Goal: Task Accomplishment & Management: Complete application form

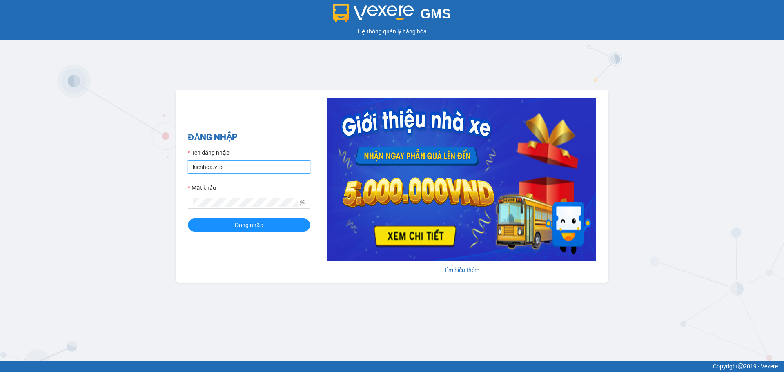
drag, startPoint x: 212, startPoint y: 168, endPoint x: 7, endPoint y: 177, distance: 205.3
click at [0, 181] on div "GMS Hệ thống quản lý hàng hóa ĐĂNG NHẬP Tên đăng nhập kienhoa.vtp Mật khẩu Đăng…" at bounding box center [392, 180] width 784 height 361
type input "congphat.vtp"
click at [0, 207] on div "GMS Hệ thống quản lý hàng hóa ĐĂNG NHẬP Tên đăng nhập congphat.vtp Mật khẩu Đăn…" at bounding box center [392, 180] width 784 height 361
click at [188, 219] on button "Đăng nhập" at bounding box center [249, 225] width 123 height 13
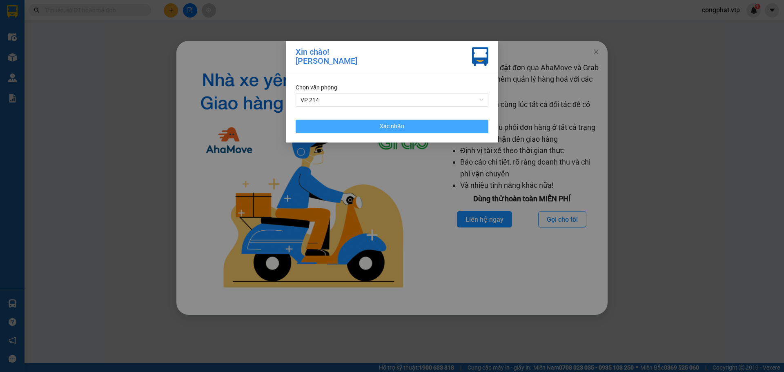
click at [349, 121] on button "Xác nhận" at bounding box center [392, 126] width 193 height 13
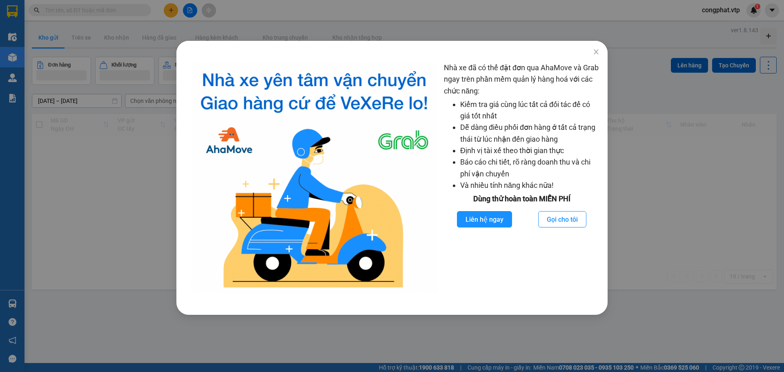
click at [441, 38] on div "Nhà xe đã có thể đặt đơn qua AhaMove và Grab ngay trên phần mềm quản lý hàng ho…" at bounding box center [392, 186] width 784 height 372
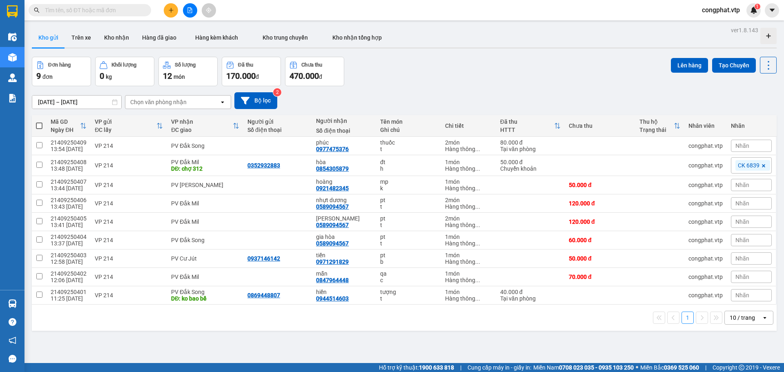
click at [170, 8] on icon "plus" at bounding box center [171, 10] width 6 height 6
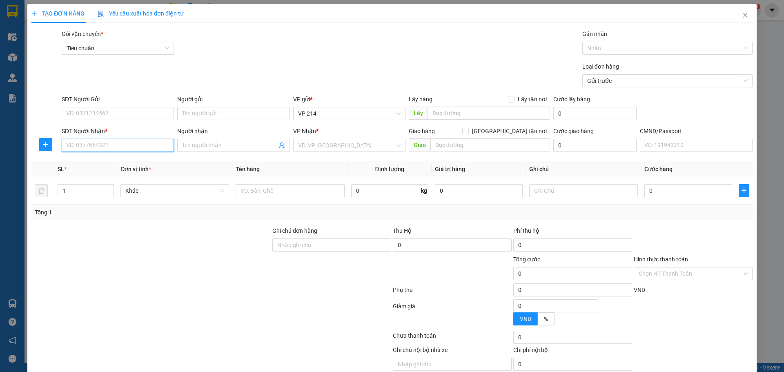
click at [122, 143] on input "SĐT Người Nhận *" at bounding box center [118, 145] width 112 height 13
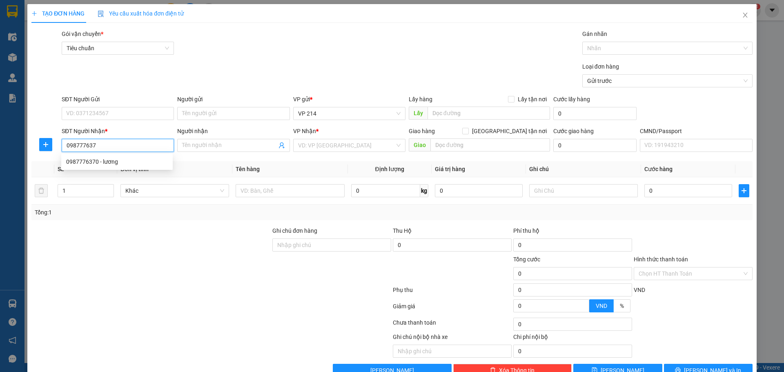
type input "0987776370"
click at [127, 159] on div "0987776370 - lương" at bounding box center [117, 161] width 102 height 9
type input "lương"
type input "0987776370"
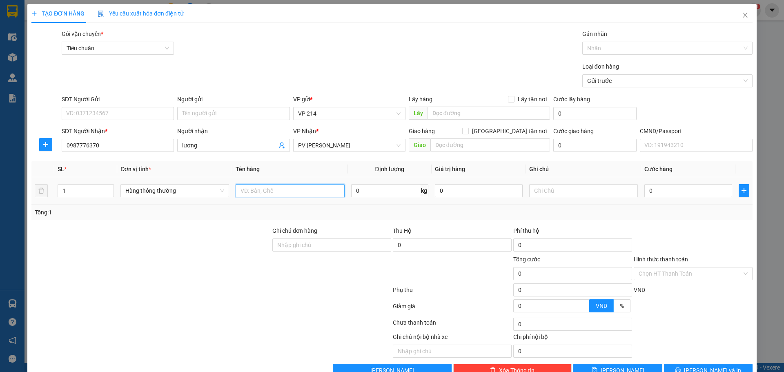
click at [293, 189] on input "text" at bounding box center [290, 190] width 109 height 13
type input "pt"
click at [603, 190] on input "text" at bounding box center [583, 190] width 109 height 13
type input "t"
click at [679, 190] on input "0" at bounding box center [689, 190] width 88 height 13
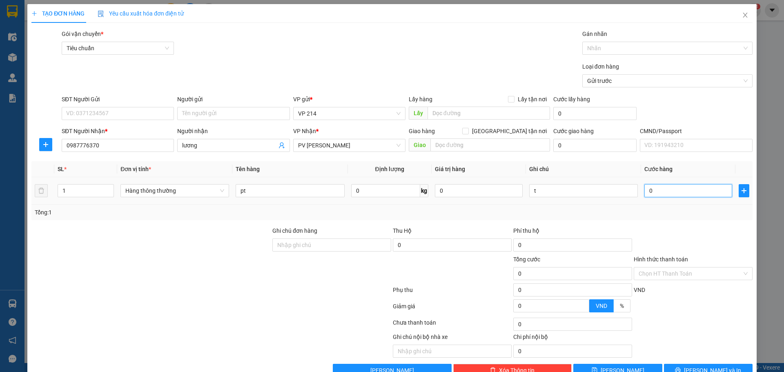
type input "3"
type input "30"
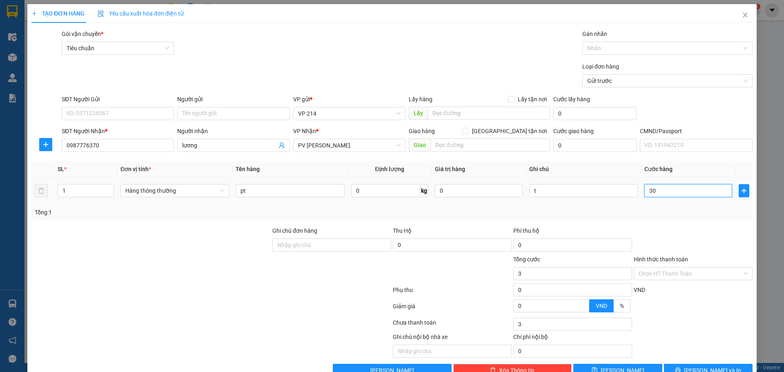
type input "30"
type input "300"
type input "3.000"
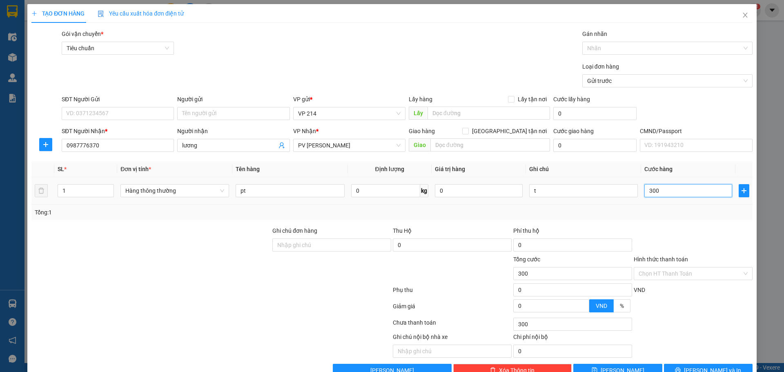
type input "3.000"
type input "30.000"
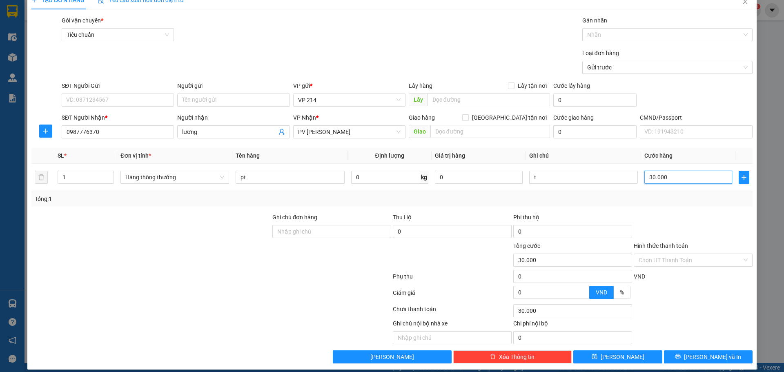
scroll to position [21, 0]
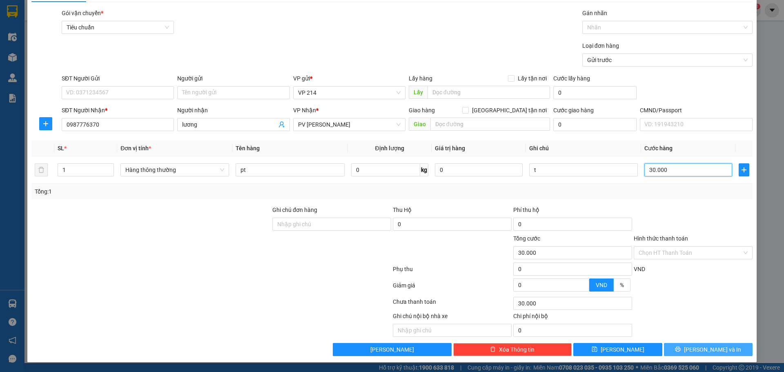
type input "30.000"
click at [705, 348] on span "[PERSON_NAME] và In" at bounding box center [712, 349] width 57 height 9
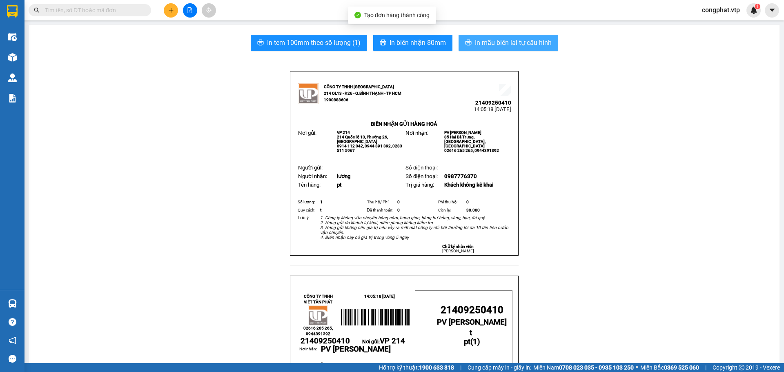
click at [496, 47] on span "In mẫu biên lai tự cấu hình" at bounding box center [513, 43] width 77 height 10
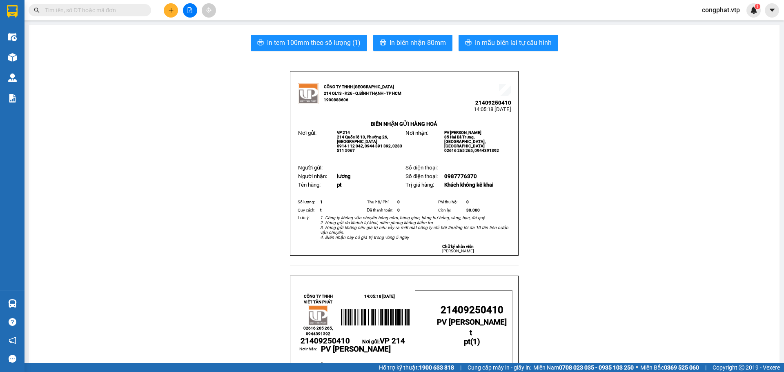
click at [173, 9] on icon "plus" at bounding box center [171, 10] width 6 height 6
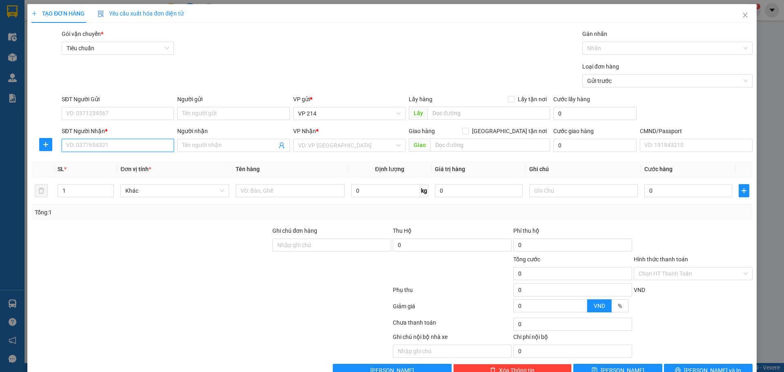
click at [142, 149] on input "SĐT Người Nhận *" at bounding box center [118, 145] width 112 height 13
type input "0375372787"
click at [239, 148] on input "Người nhận" at bounding box center [229, 145] width 94 height 9
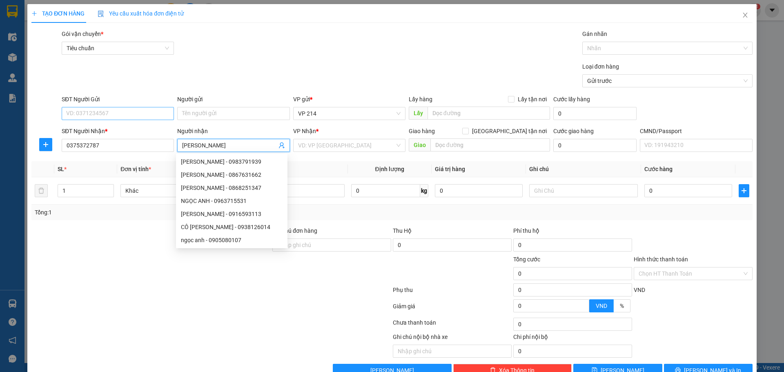
type input "[PERSON_NAME]"
click at [114, 115] on input "SĐT Người Gửi" at bounding box center [118, 113] width 112 height 13
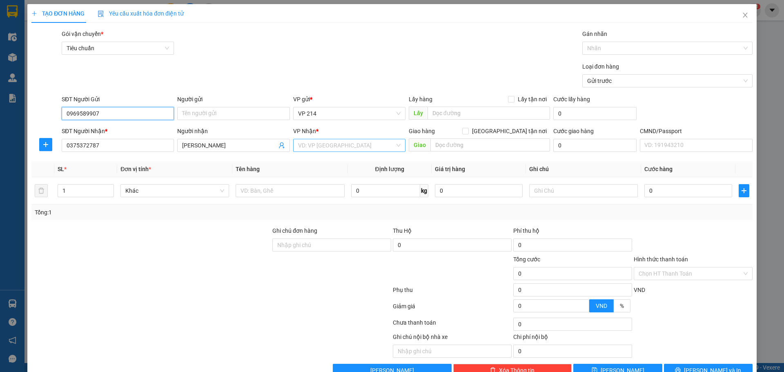
type input "0969589907"
click at [333, 143] on input "search" at bounding box center [346, 145] width 97 height 12
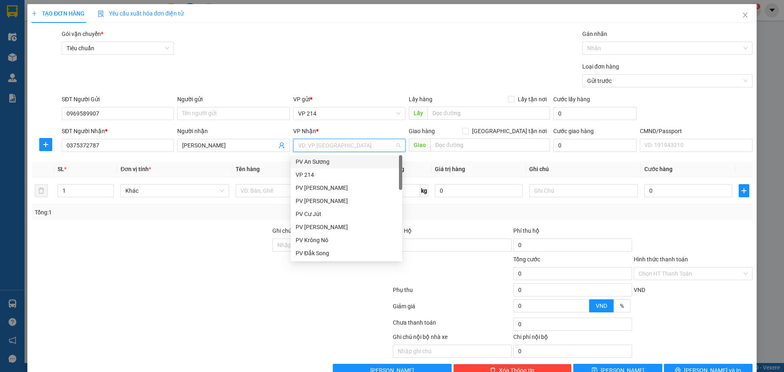
type input "d"
click at [334, 187] on div "PV Đắk Song" at bounding box center [347, 187] width 102 height 9
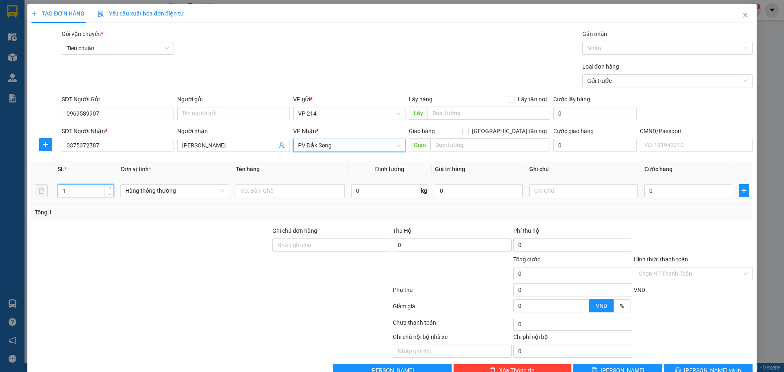
drag, startPoint x: 78, startPoint y: 194, endPoint x: 0, endPoint y: 239, distance: 90.6
click at [0, 239] on div "TẠO ĐƠN HÀNG Yêu cầu xuất hóa đơn điện tử Transit Pickup Surcharge Ids Transit …" at bounding box center [392, 186] width 784 height 372
type input "5"
click at [321, 187] on input "text" at bounding box center [290, 190] width 109 height 13
type input "t"
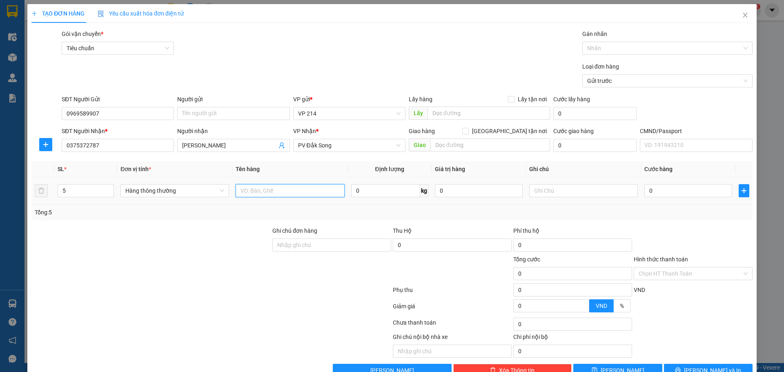
type input "d"
type input "đồ ăn + nước"
drag, startPoint x: 78, startPoint y: 185, endPoint x: 0, endPoint y: 214, distance: 83.6
click at [0, 208] on div "TẠO ĐƠN HÀNG Yêu cầu xuất hóa đơn điện tử Transit Pickup Surcharge Ids Transit …" at bounding box center [392, 186] width 784 height 372
type input "16"
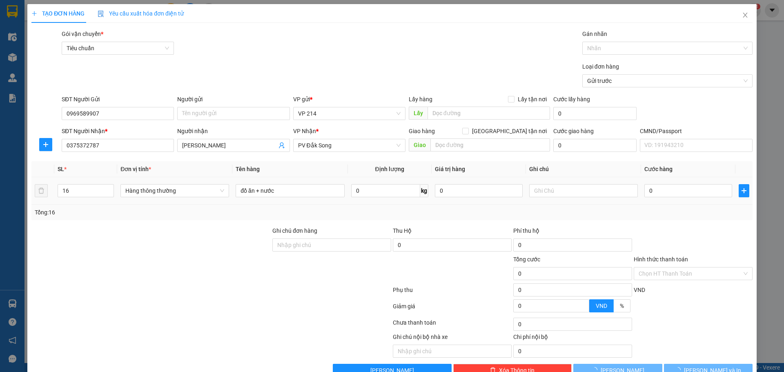
click at [531, 198] on div at bounding box center [583, 191] width 109 height 16
click at [534, 193] on input "text" at bounding box center [583, 190] width 109 height 13
type input "11k5t"
click at [693, 192] on input "0" at bounding box center [689, 190] width 88 height 13
type input "6"
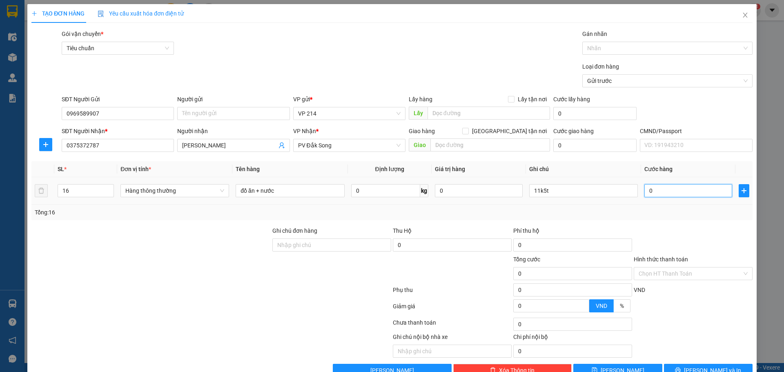
type input "6"
type input "65"
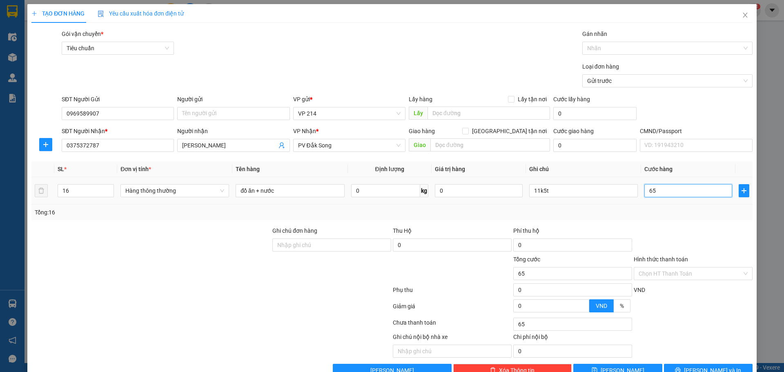
type input "650"
type input "6.500"
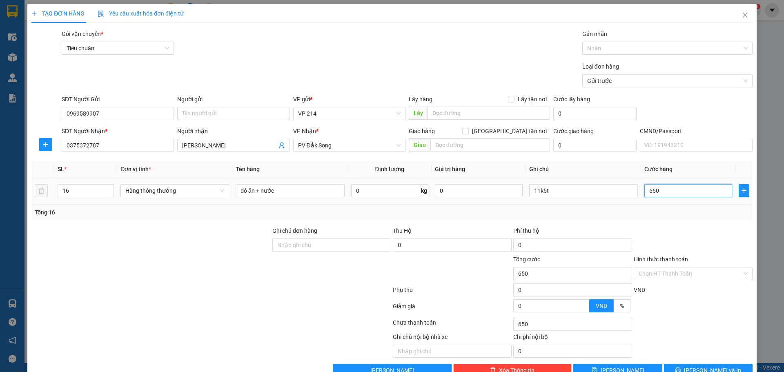
type input "6.500"
type input "65.000"
type input "650.000"
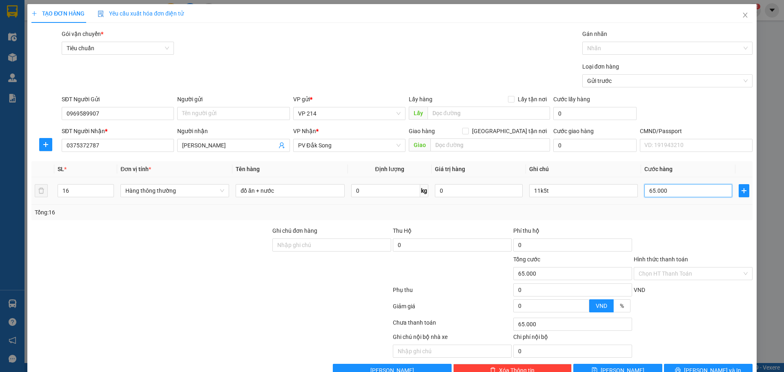
type input "650.000"
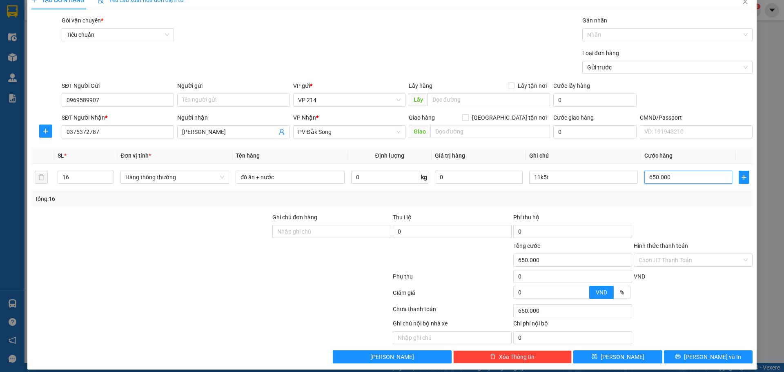
scroll to position [21, 0]
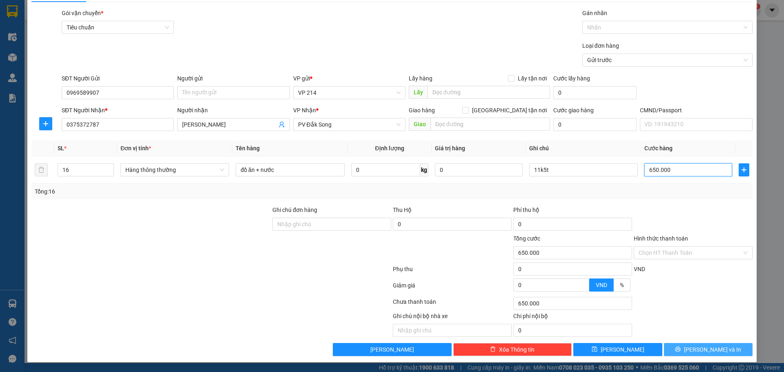
type input "650.000"
click at [706, 345] on span "[PERSON_NAME] và In" at bounding box center [712, 349] width 57 height 9
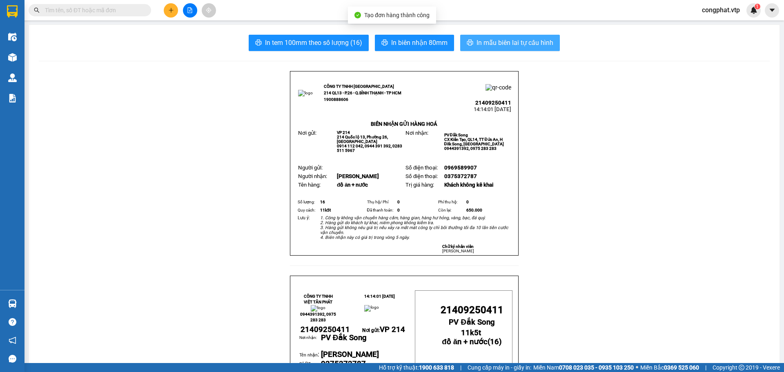
click at [520, 47] on span "In mẫu biên lai tự cấu hình" at bounding box center [515, 43] width 77 height 10
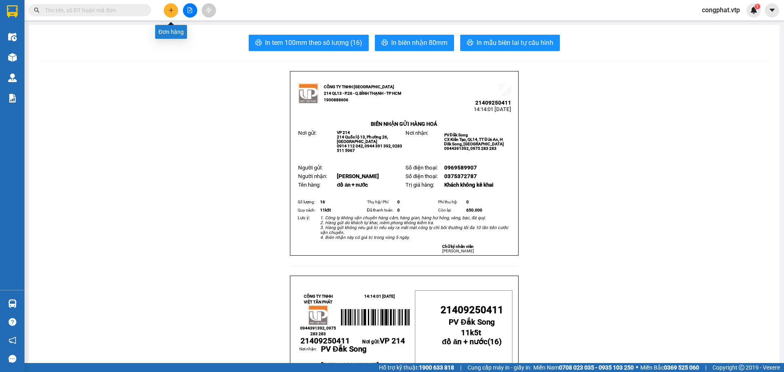
click at [172, 4] on button at bounding box center [171, 10] width 14 height 14
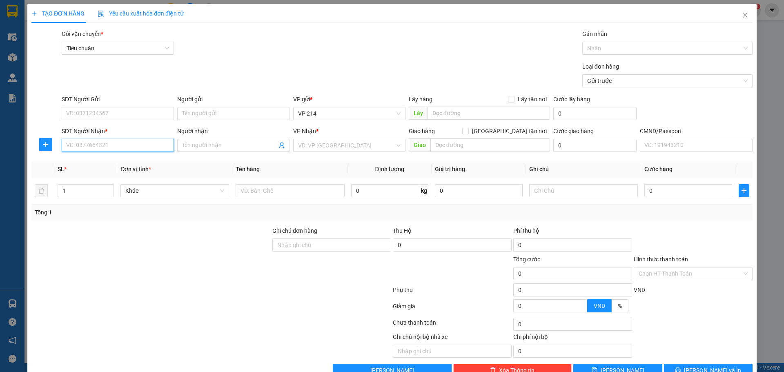
drag, startPoint x: 121, startPoint y: 143, endPoint x: 131, endPoint y: 131, distance: 16.2
click at [123, 143] on input "SĐT Người Nhận *" at bounding box center [118, 145] width 112 height 13
type input "0382808201"
click at [119, 162] on div "0382808201 - VƯƠNG/ok" at bounding box center [117, 161] width 102 height 9
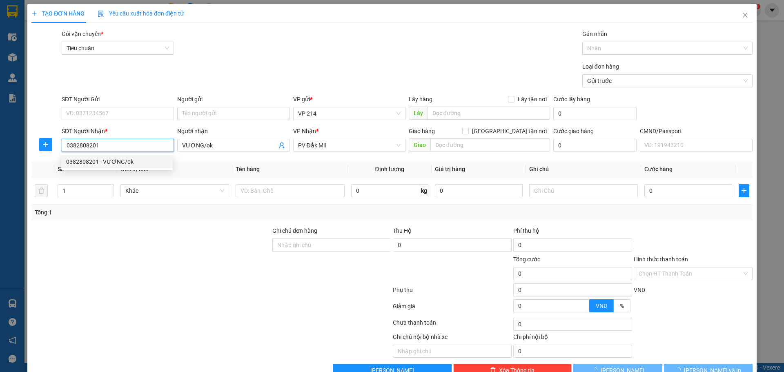
type input "VƯƠNG/ok"
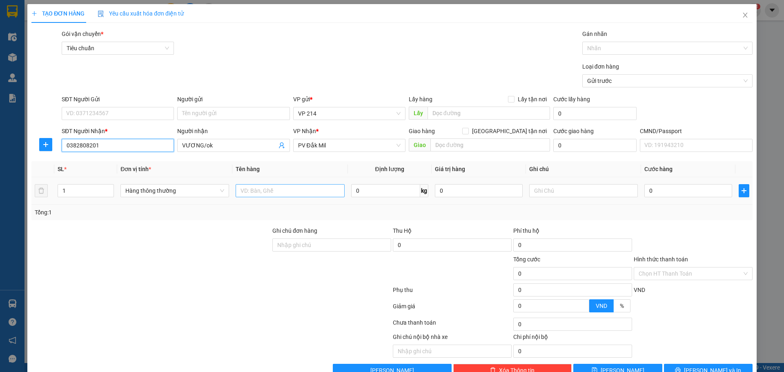
type input "0382808201"
click at [248, 194] on input "text" at bounding box center [290, 190] width 109 height 13
type input "pt"
click at [570, 189] on input "text" at bounding box center [583, 190] width 109 height 13
type input "h"
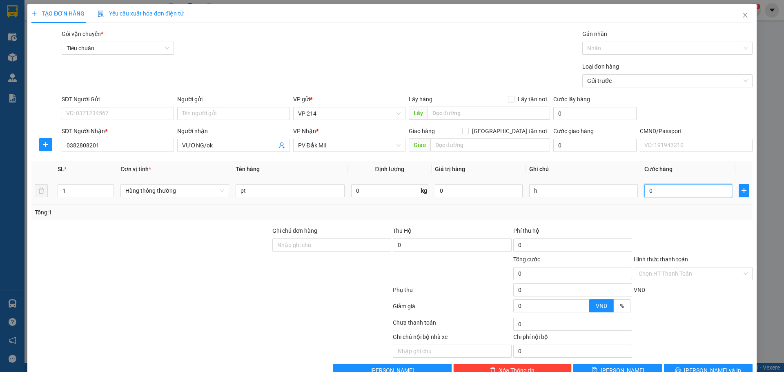
drag, startPoint x: 668, startPoint y: 191, endPoint x: 664, endPoint y: 190, distance: 4.7
click at [669, 191] on input "0" at bounding box center [689, 190] width 88 height 13
type input "3"
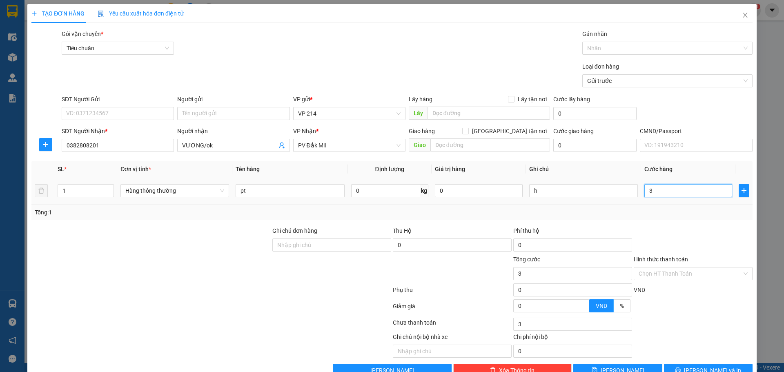
type input "30"
type input "300"
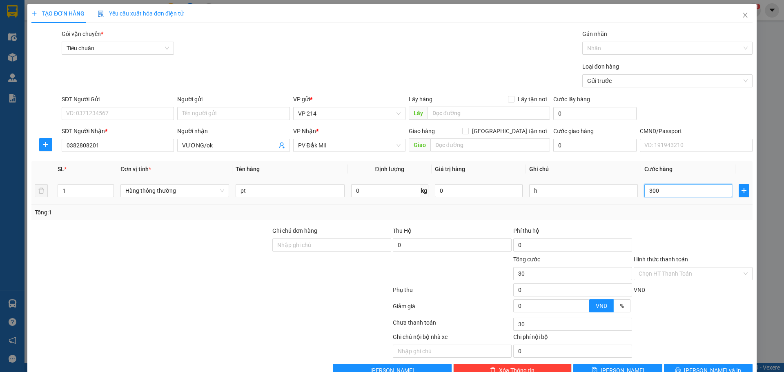
type input "300"
type input "3.000"
type input "30.000"
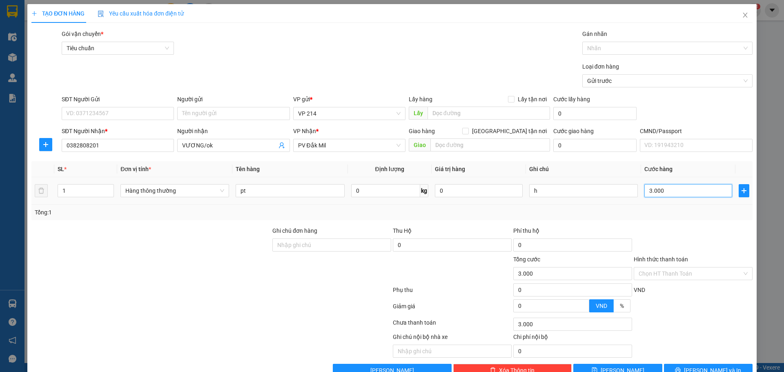
type input "30.000"
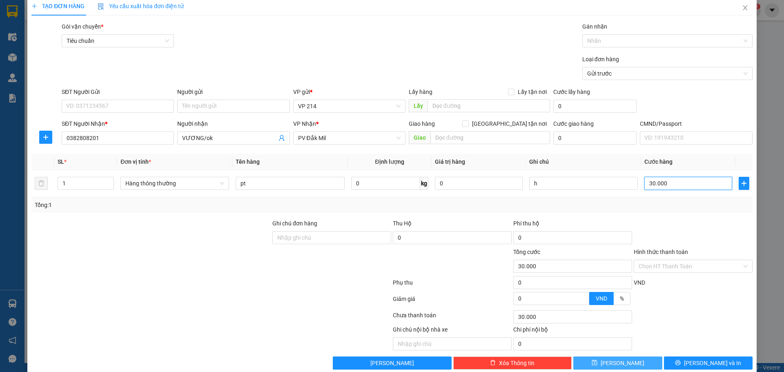
scroll to position [21, 0]
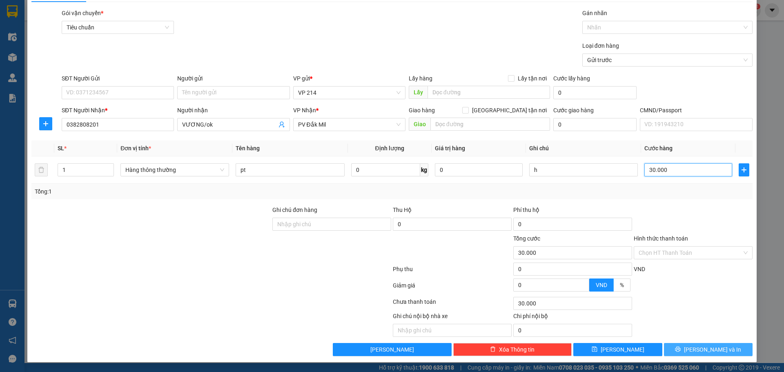
type input "30.000"
click at [699, 351] on span "[PERSON_NAME] và In" at bounding box center [712, 349] width 57 height 9
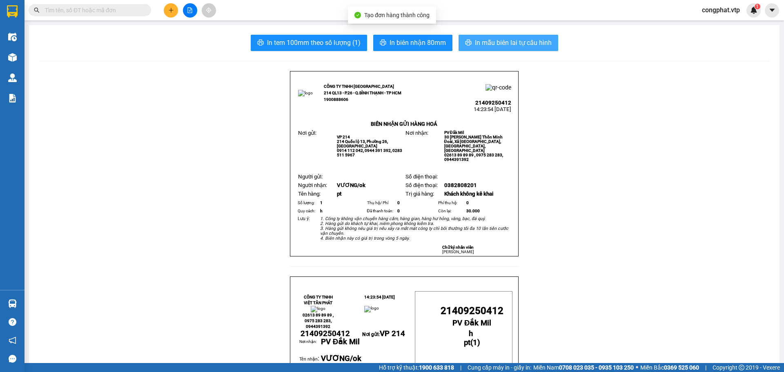
click at [521, 43] on span "In mẫu biên lai tự cấu hình" at bounding box center [513, 43] width 77 height 10
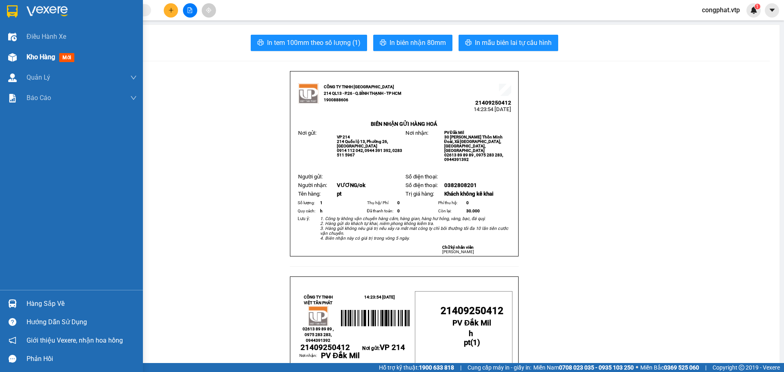
click at [26, 62] on div "Kho hàng mới" at bounding box center [71, 57] width 143 height 20
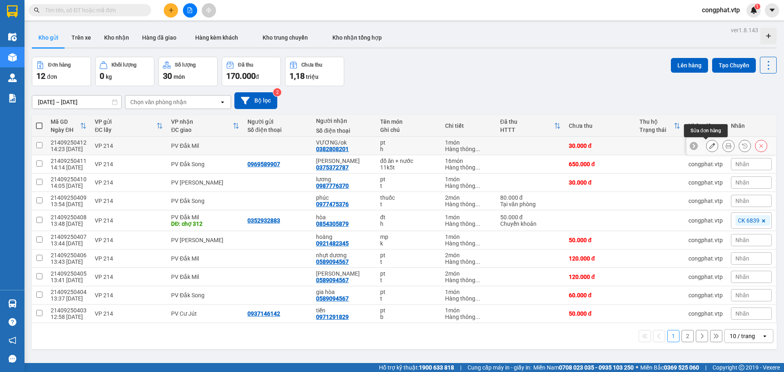
click at [710, 147] on icon at bounding box center [713, 146] width 6 height 6
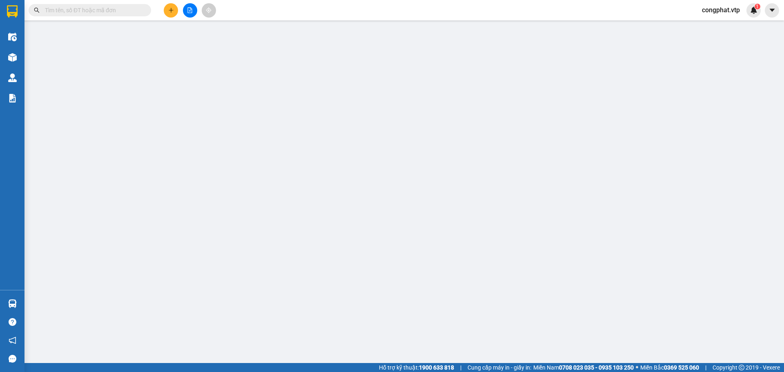
type input "0382808201"
type input "VƯƠNG/ok"
type input "30.000"
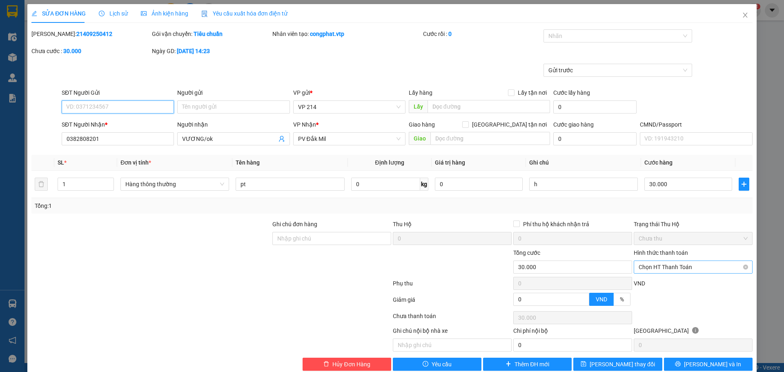
click at [681, 266] on span "Chọn HT Thanh Toán" at bounding box center [693, 267] width 109 height 12
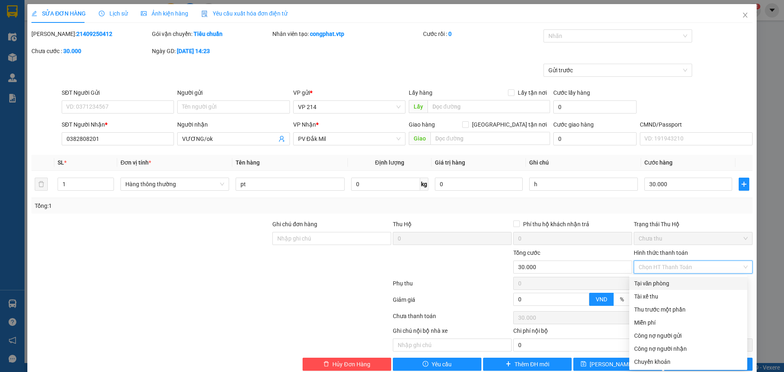
click at [669, 282] on div "Tại văn phòng" at bounding box center [688, 283] width 108 height 9
type input "0"
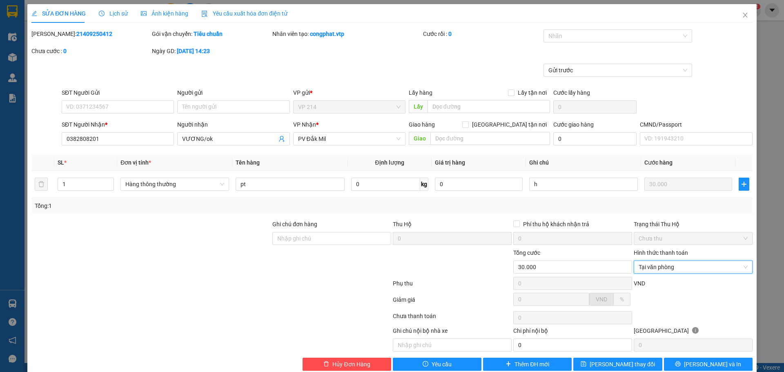
click at [708, 357] on div "Total Paid Fee 0 Total UnPaid Fee 30.000 Cash Collection Total Fee Mã ĐH: 21409…" at bounding box center [392, 200] width 722 height 342
click at [701, 362] on span "[PERSON_NAME] và In" at bounding box center [712, 364] width 57 height 9
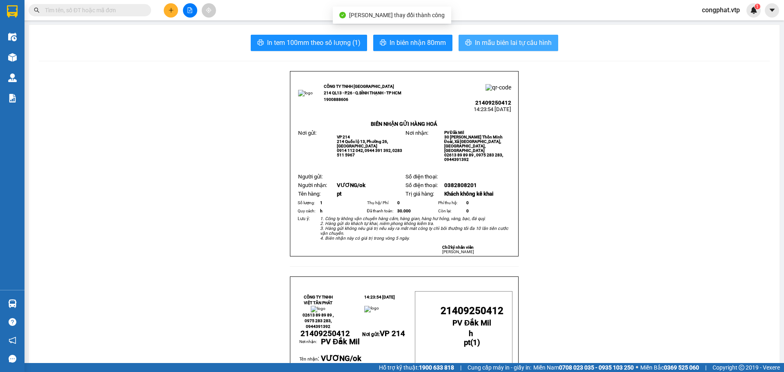
click at [514, 47] on span "In mẫu biên lai tự cấu hình" at bounding box center [513, 43] width 77 height 10
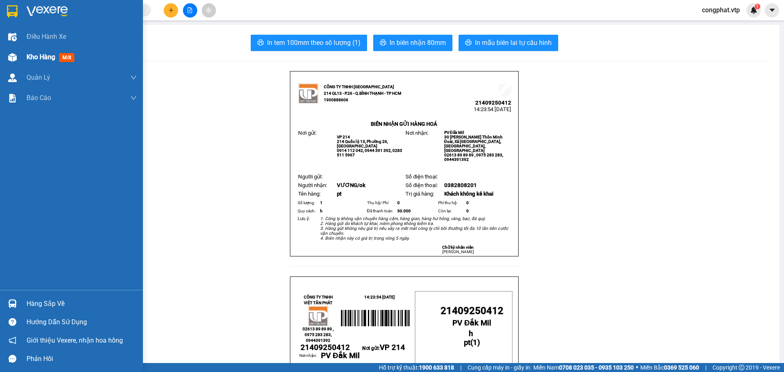
click at [25, 63] on div "Kho hàng mới" at bounding box center [71, 57] width 143 height 20
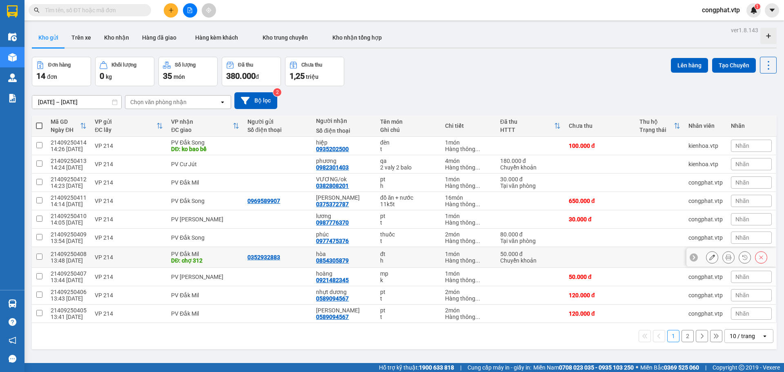
click at [726, 256] on icon at bounding box center [729, 258] width 6 height 6
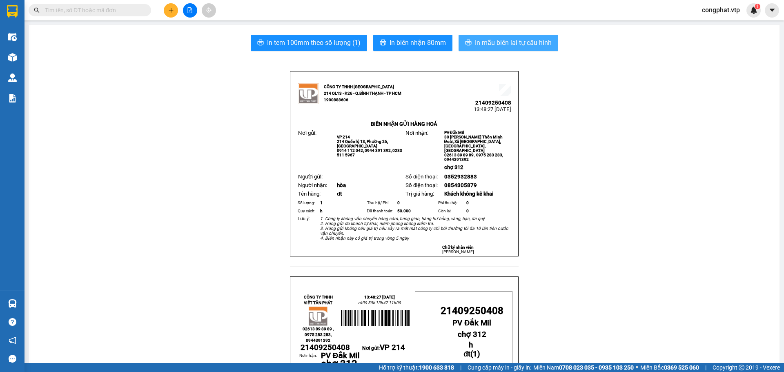
click at [503, 39] on span "In mẫu biên lai tự cấu hình" at bounding box center [513, 43] width 77 height 10
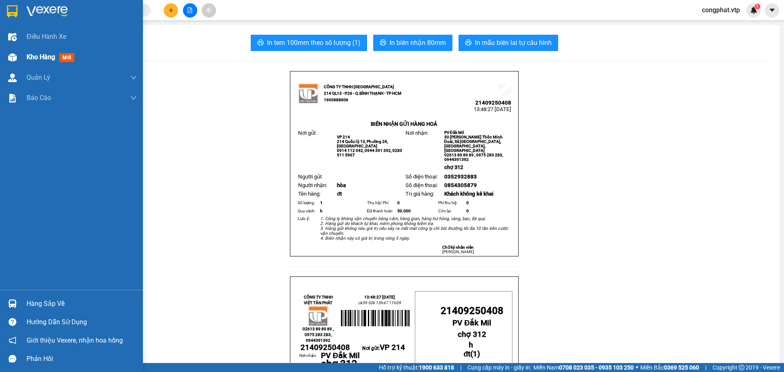
click at [21, 58] on div "Kho hàng mới" at bounding box center [71, 57] width 143 height 20
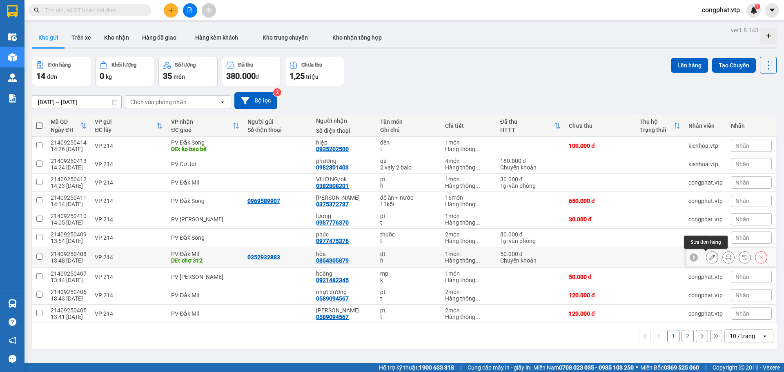
click at [710, 257] on icon at bounding box center [713, 258] width 6 height 6
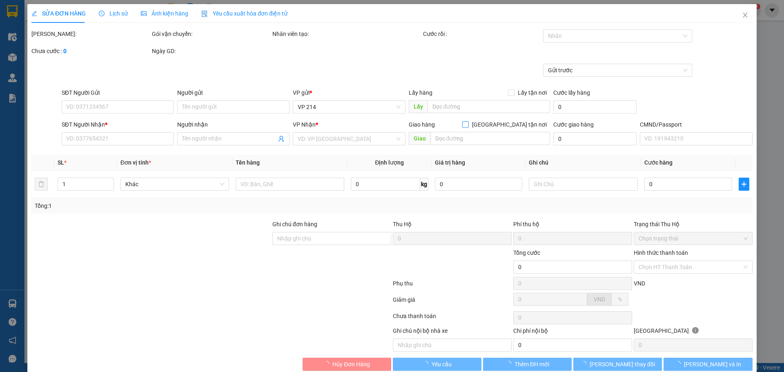
type input "0352932883"
type input "0854305879"
type input "hòa"
type input "chợ 312"
type input "ck39 50k 13h47 11h09"
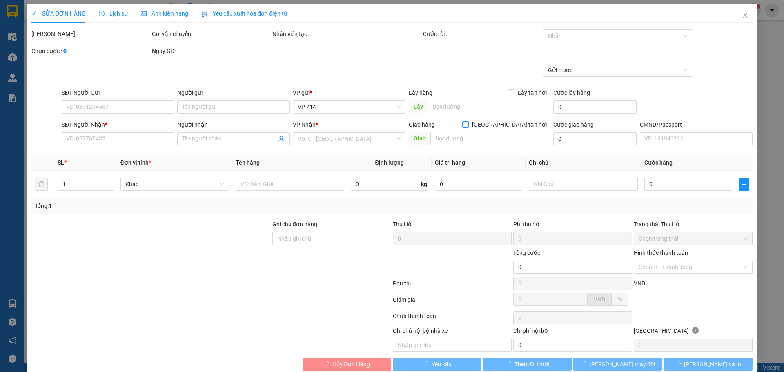
type input "50.000"
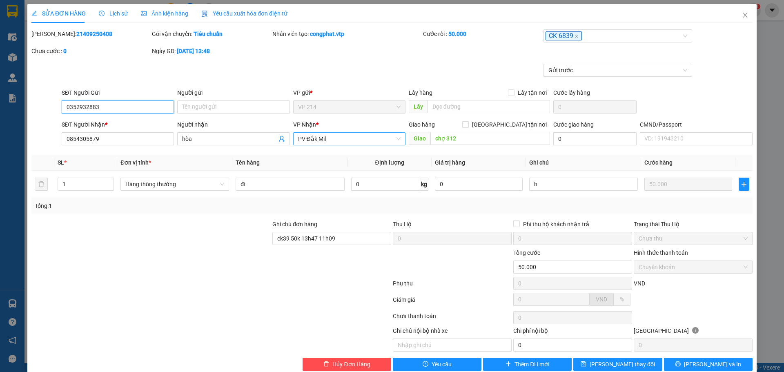
click at [355, 136] on span "PV Đắk Mil" at bounding box center [349, 139] width 103 height 12
click at [334, 154] on div "PV Cư Jút" at bounding box center [347, 155] width 102 height 9
click at [708, 364] on span "[PERSON_NAME] và In" at bounding box center [712, 364] width 57 height 9
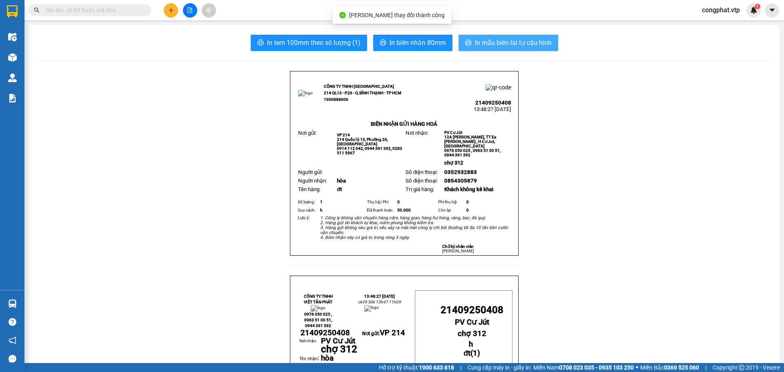
click at [520, 45] on span "In mẫu biên lai tự cấu hình" at bounding box center [513, 43] width 77 height 10
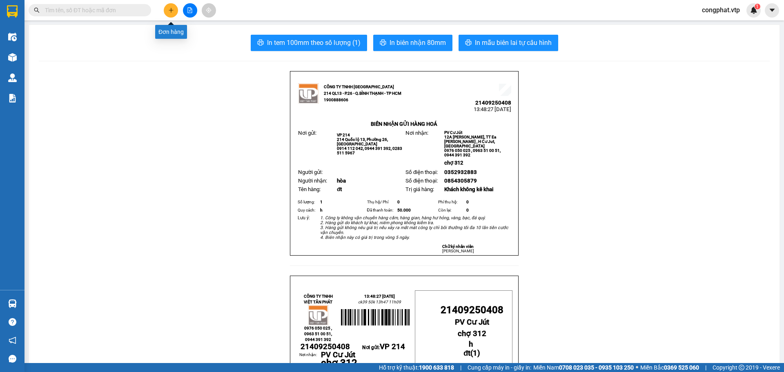
click at [173, 13] on icon "plus" at bounding box center [171, 10] width 6 height 6
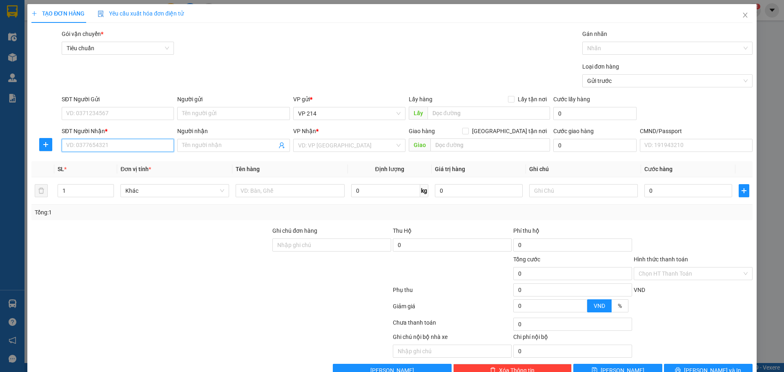
click at [130, 144] on input "SĐT Người Nhận *" at bounding box center [118, 145] width 112 height 13
click at [108, 146] on input "03545197777" at bounding box center [118, 145] width 112 height 13
click at [102, 141] on input "0354519777" at bounding box center [118, 145] width 112 height 13
type input "0354519777"
click at [196, 147] on input "Người nhận" at bounding box center [229, 145] width 94 height 9
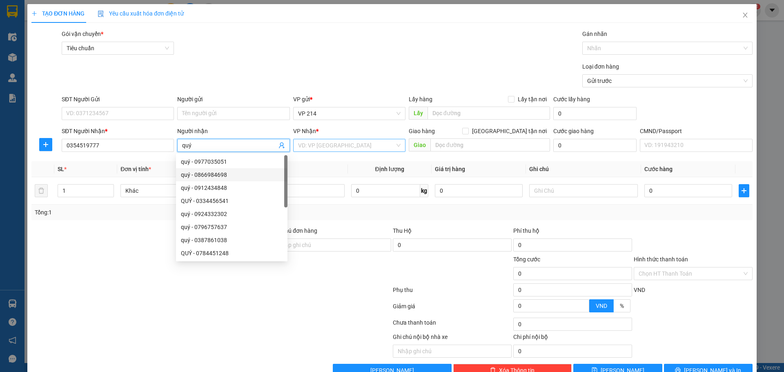
type input "quý"
click at [311, 145] on input "search" at bounding box center [346, 145] width 97 height 12
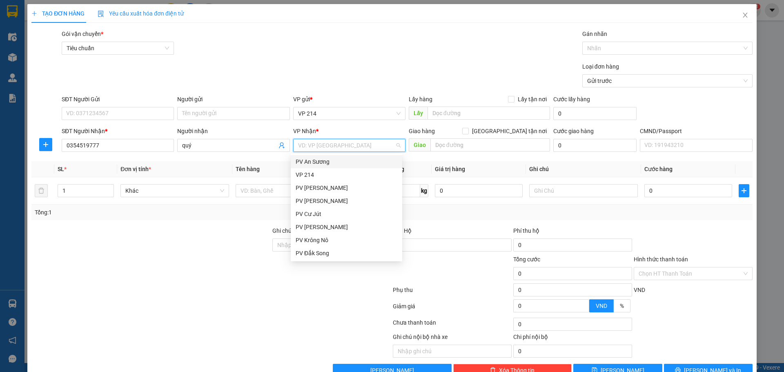
type input "d"
click at [339, 190] on div "PV Đắk Song" at bounding box center [347, 187] width 102 height 9
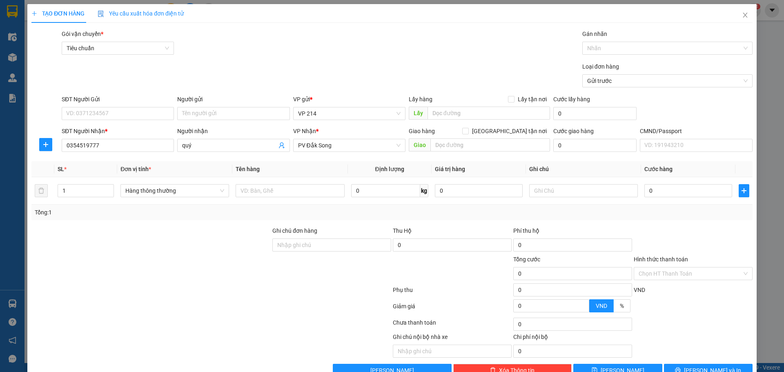
click at [106, 107] on div "SĐT Người Gửi" at bounding box center [118, 101] width 112 height 12
click at [108, 111] on input "SĐT Người Gửi" at bounding box center [118, 113] width 112 height 13
type input "0395891403"
click at [259, 193] on input "text" at bounding box center [290, 190] width 109 height 13
type input "pt"
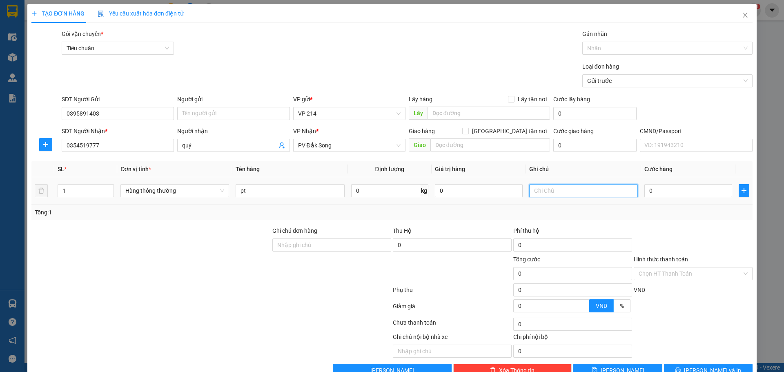
click at [555, 191] on input "text" at bounding box center [583, 190] width 109 height 13
type input "bì"
click at [680, 190] on input "0" at bounding box center [689, 190] width 88 height 13
type input "3"
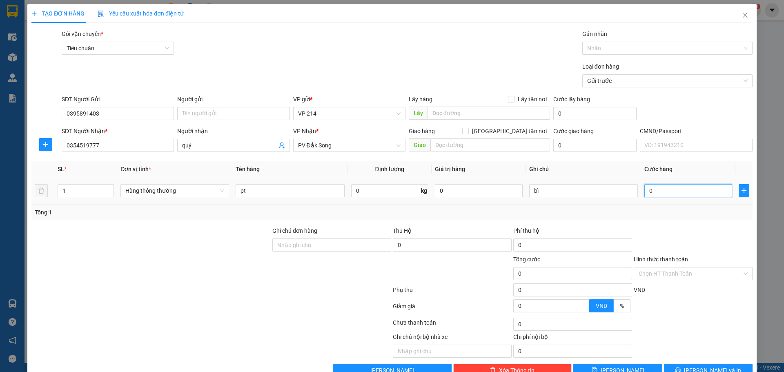
type input "3"
type input "30"
type input "300"
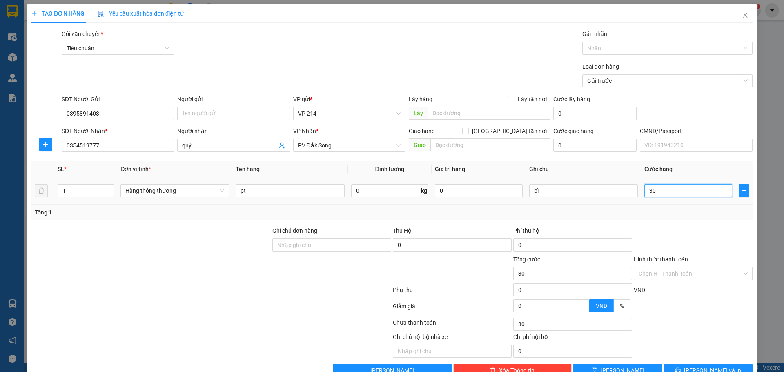
type input "300"
type input "3.000"
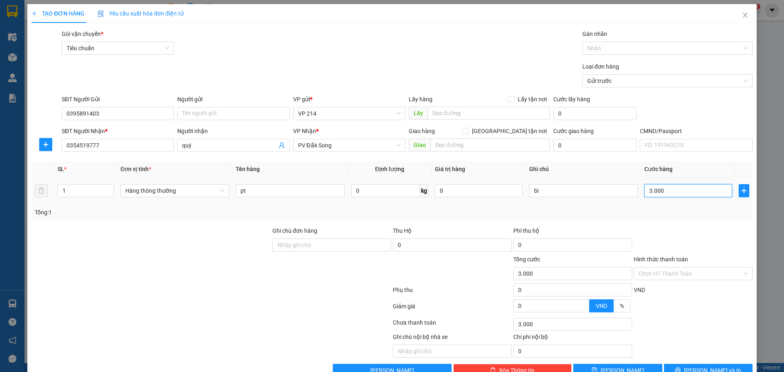
type input "30.000"
drag, startPoint x: 589, startPoint y: 169, endPoint x: 0, endPoint y: 192, distance: 589.6
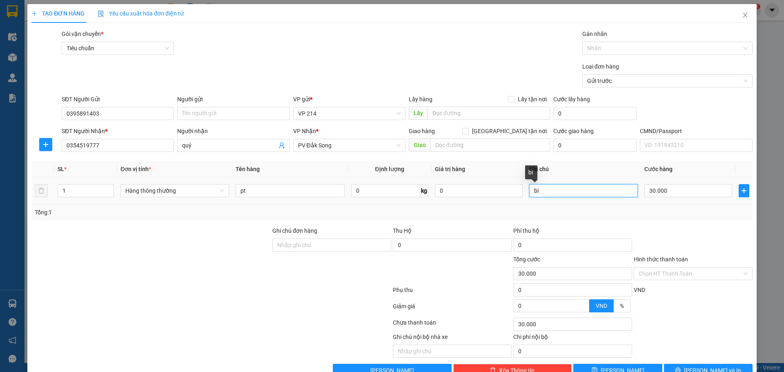
click at [0, 192] on div "TẠO ĐƠN HÀNG Yêu cầu xuất hóa đơn điện tử Transit Pickup Surcharge Ids Transit …" at bounding box center [392, 186] width 784 height 372
type input "cây"
click at [690, 268] on input "Hình thức thanh toán" at bounding box center [690, 274] width 103 height 12
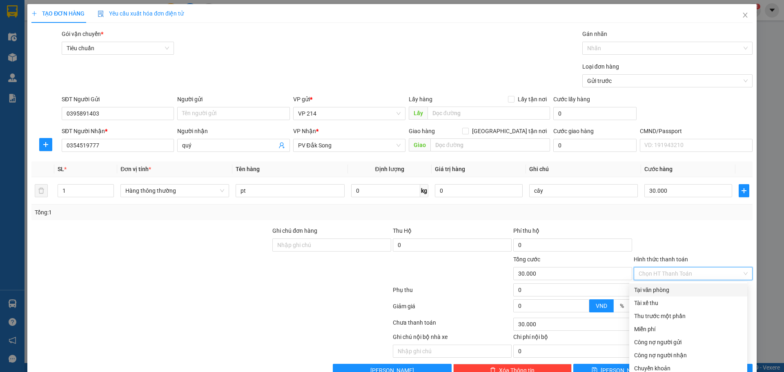
click at [692, 286] on div "Tại văn phòng" at bounding box center [688, 290] width 108 height 9
type input "0"
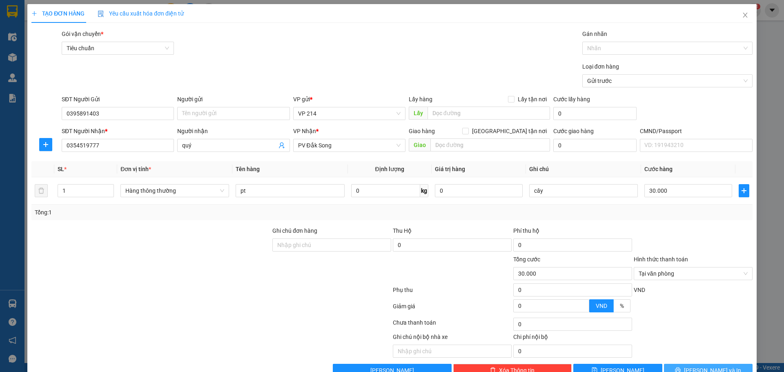
click at [714, 366] on span "[PERSON_NAME] và In" at bounding box center [712, 370] width 57 height 9
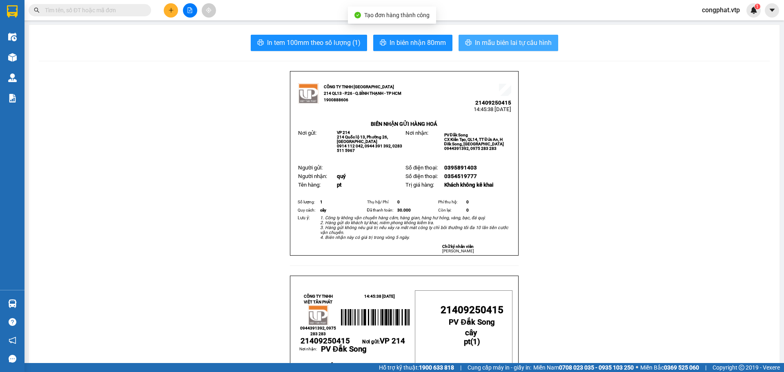
click at [532, 47] on span "In mẫu biên lai tự cấu hình" at bounding box center [513, 43] width 77 height 10
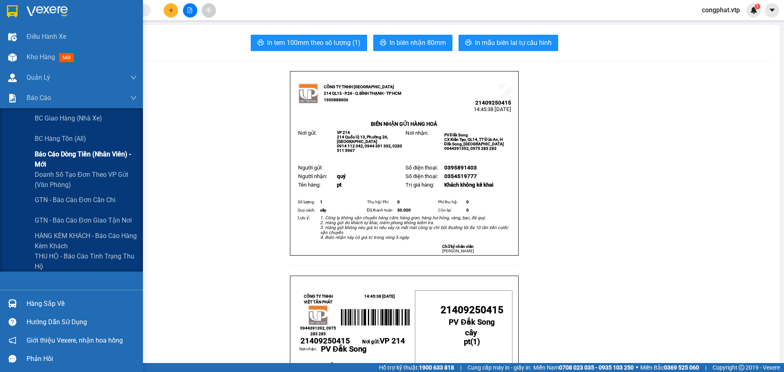
click at [58, 156] on span "Báo cáo dòng tiền (nhân viên) - mới" at bounding box center [86, 159] width 102 height 20
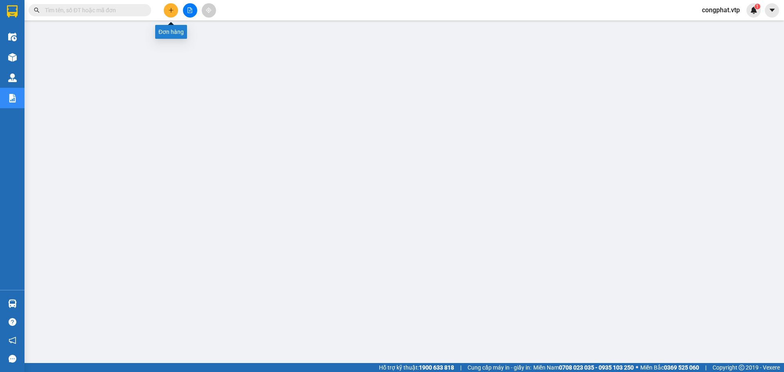
click at [172, 10] on icon "plus" at bounding box center [171, 10] width 4 height 0
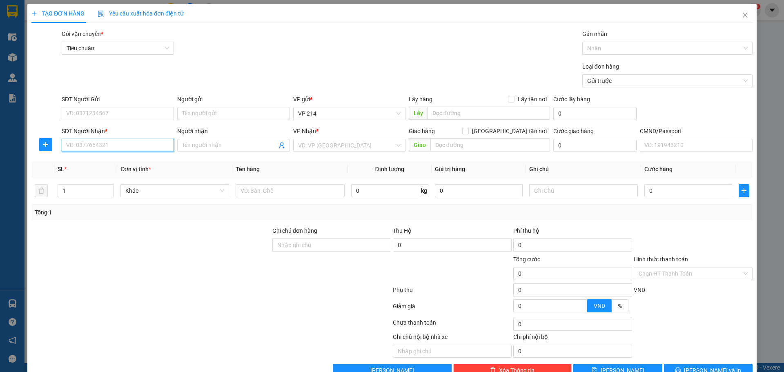
click at [104, 140] on input "SĐT Người Nhận *" at bounding box center [118, 145] width 112 height 13
type input "0968022575"
click at [234, 147] on input "Người nhận" at bounding box center [229, 145] width 94 height 9
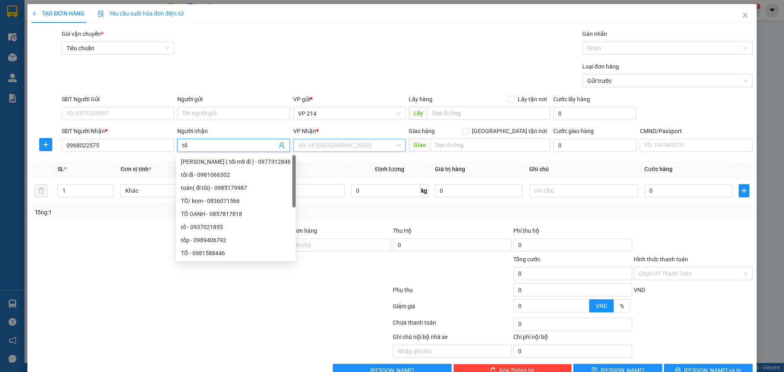
type input "tố"
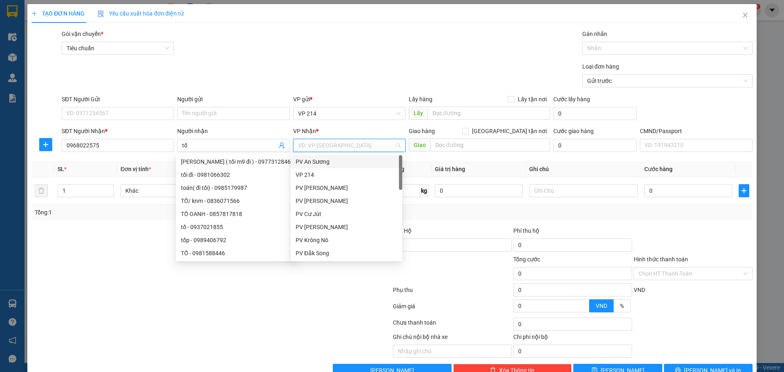
click at [312, 145] on input "search" at bounding box center [346, 145] width 97 height 12
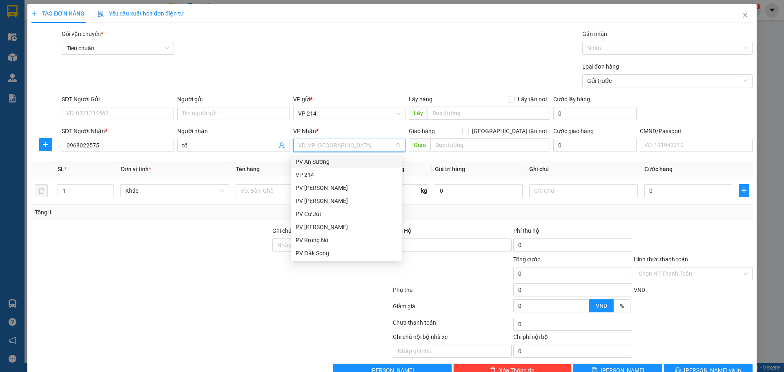
type input "s"
type input "dx"
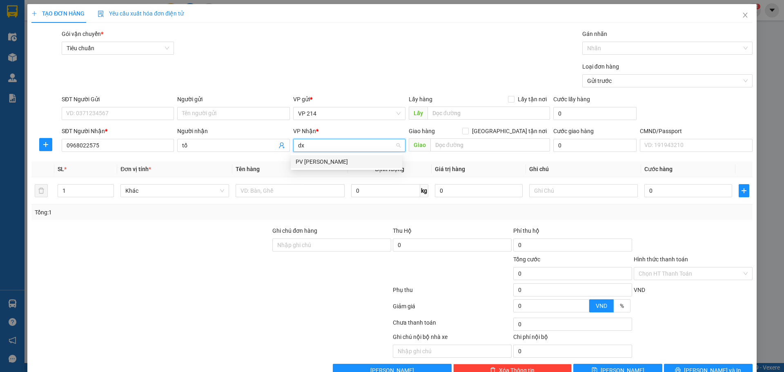
drag, startPoint x: 324, startPoint y: 162, endPoint x: 83, endPoint y: 132, distance: 242.4
click at [323, 161] on div "PV [PERSON_NAME]" at bounding box center [347, 161] width 102 height 9
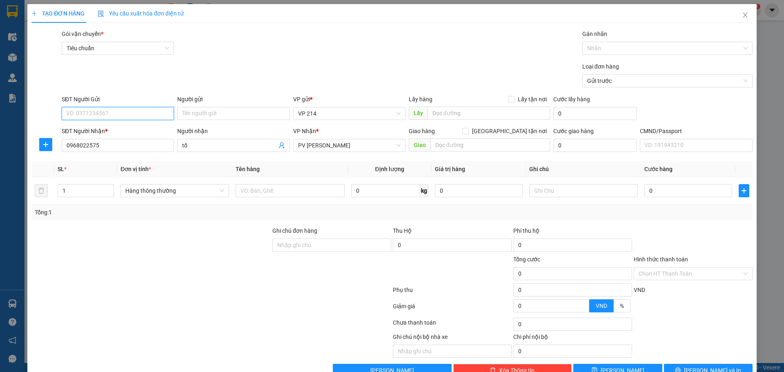
click at [86, 110] on input "SĐT Người Gửi" at bounding box center [118, 113] width 112 height 13
type input "0969211742"
click at [453, 144] on input "text" at bounding box center [491, 145] width 120 height 13
type input "dak năng"
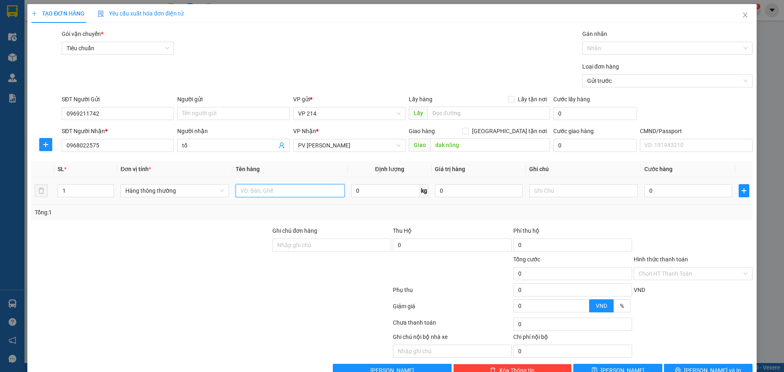
click at [295, 194] on input "text" at bounding box center [290, 190] width 109 height 13
type input "ko rõ"
click at [560, 192] on input "text" at bounding box center [583, 190] width 109 height 13
type input "h"
click at [698, 190] on input "0" at bounding box center [689, 190] width 88 height 13
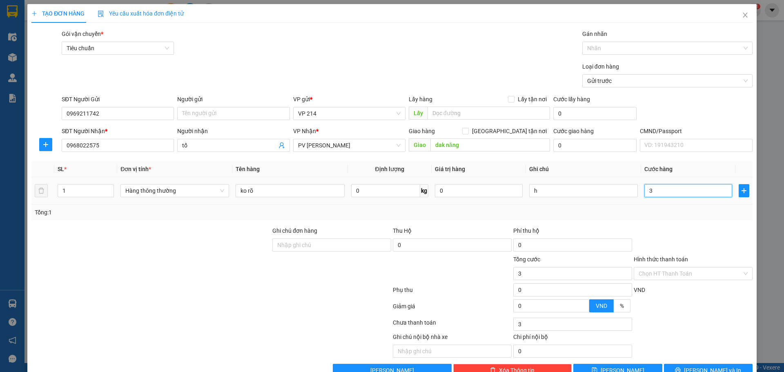
type input "3"
type input "30"
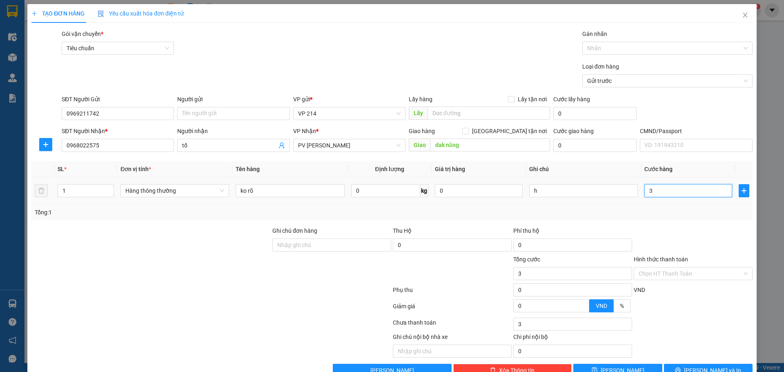
type input "30"
type input "300"
type input "3.000"
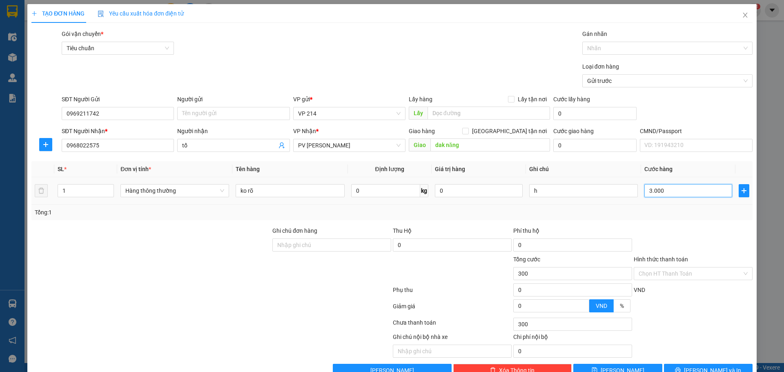
type input "3.000"
type input "30.000"
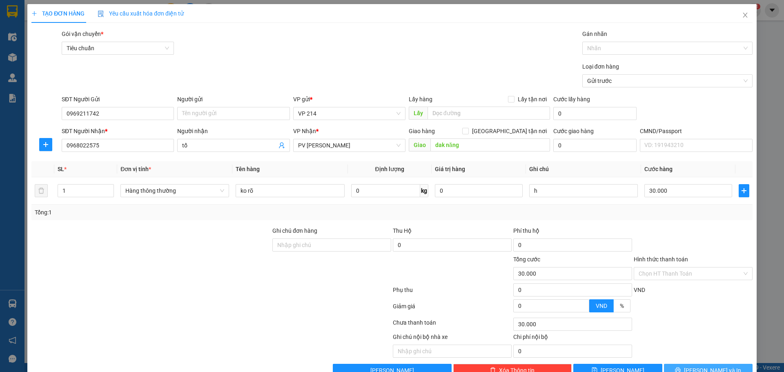
click at [719, 366] on span "[PERSON_NAME] và In" at bounding box center [712, 370] width 57 height 9
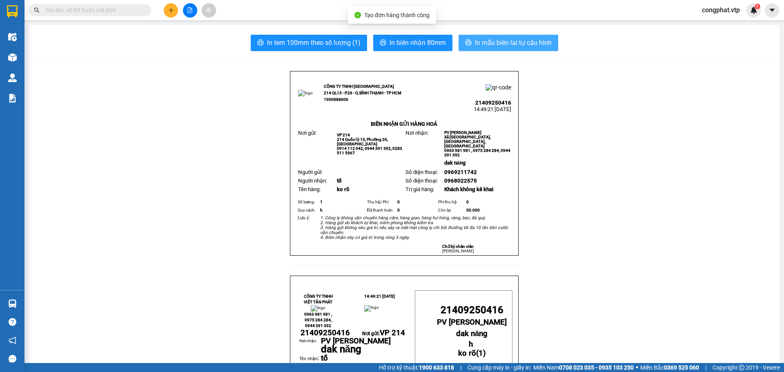
click at [467, 40] on icon "printer" at bounding box center [468, 42] width 7 height 7
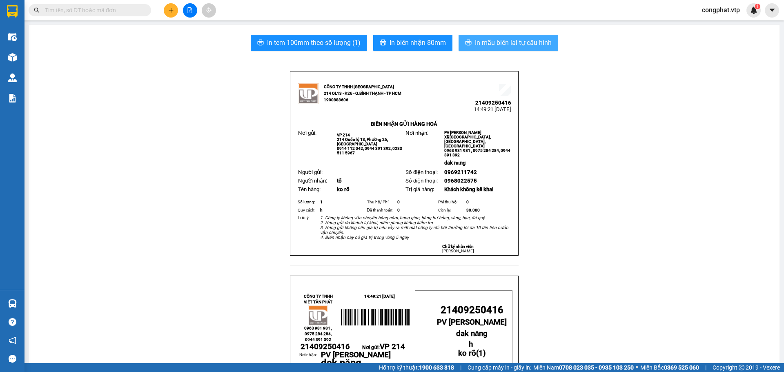
click at [168, 13] on button at bounding box center [171, 10] width 14 height 14
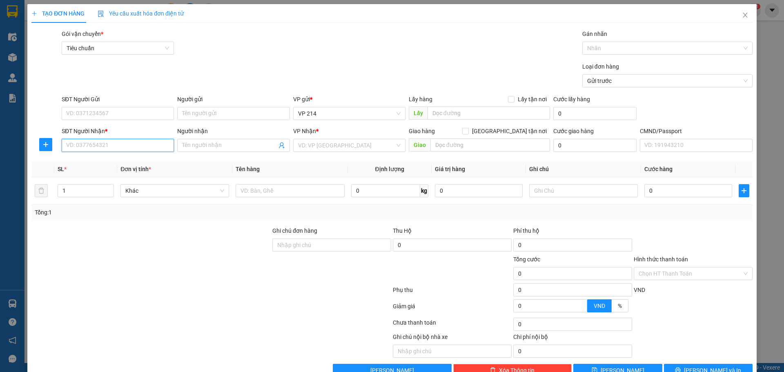
click at [127, 147] on input "SĐT Người Nhận *" at bounding box center [118, 145] width 112 height 13
type input "0983227373"
click at [196, 142] on input "Người nhận" at bounding box center [229, 145] width 94 height 9
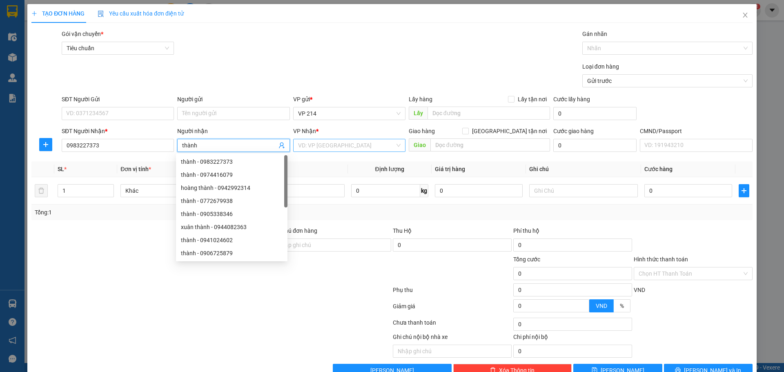
type input "thành"
click at [356, 146] on input "search" at bounding box center [346, 145] width 97 height 12
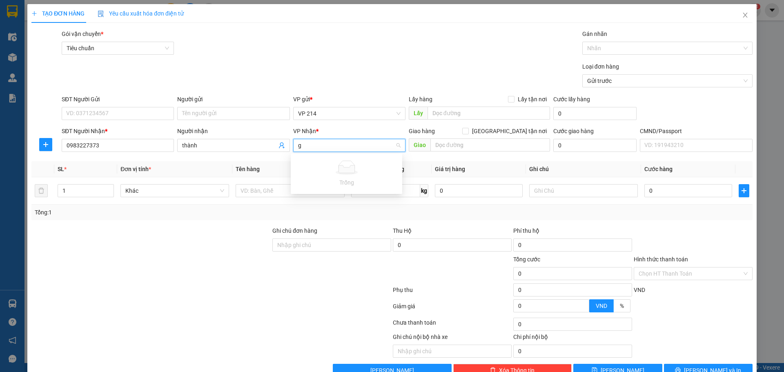
type input "gn"
click at [364, 161] on div "PV [PERSON_NAME]" at bounding box center [347, 161] width 102 height 9
click at [281, 188] on input "text" at bounding box center [290, 190] width 109 height 13
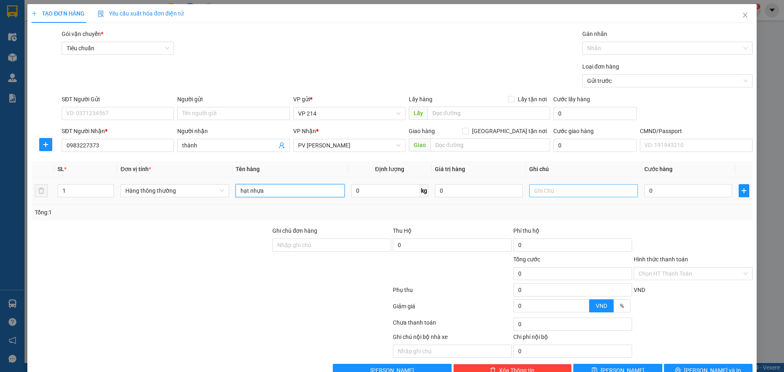
type input "hạt nhựa"
click at [556, 191] on input "text" at bounding box center [583, 190] width 109 height 13
type input "b"
click at [659, 186] on input "0" at bounding box center [689, 190] width 88 height 13
type input "4"
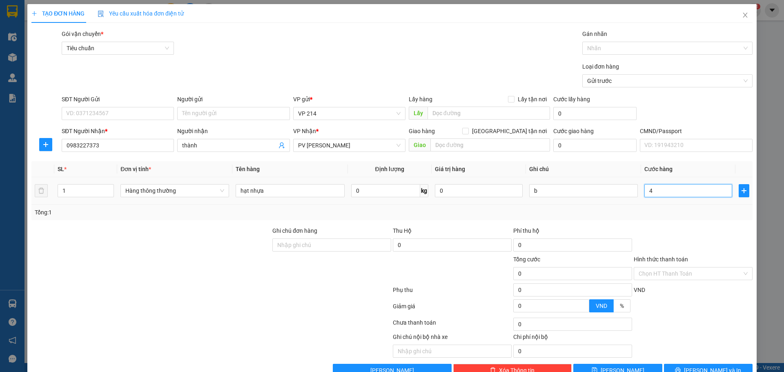
type input "4"
type input "40"
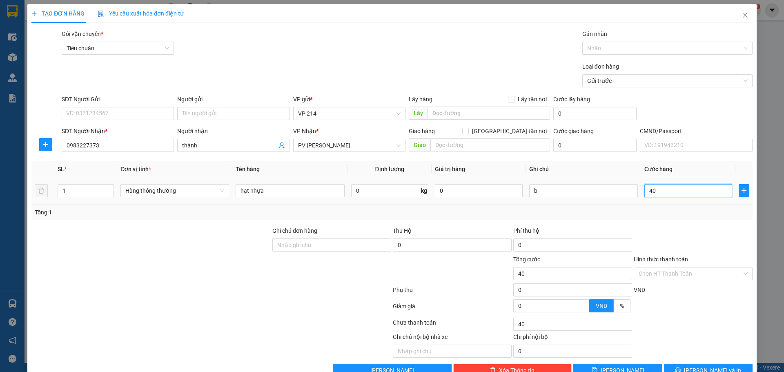
type input "400"
type input "4.000"
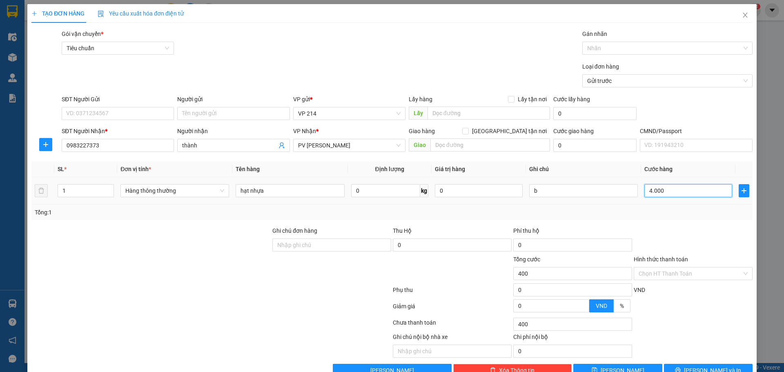
type input "4.000"
type input "40.000"
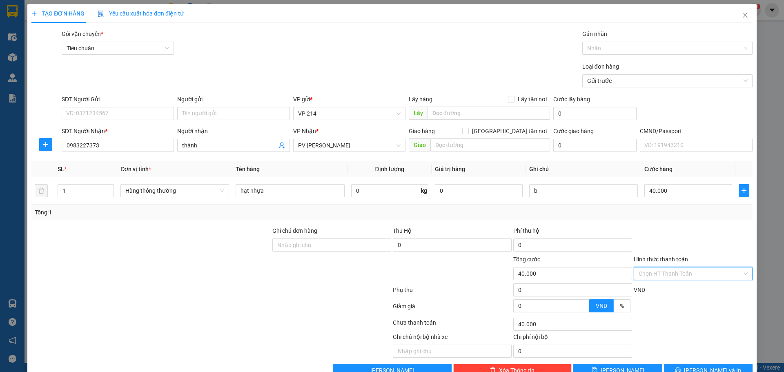
click at [704, 268] on input "Hình thức thanh toán" at bounding box center [690, 274] width 103 height 12
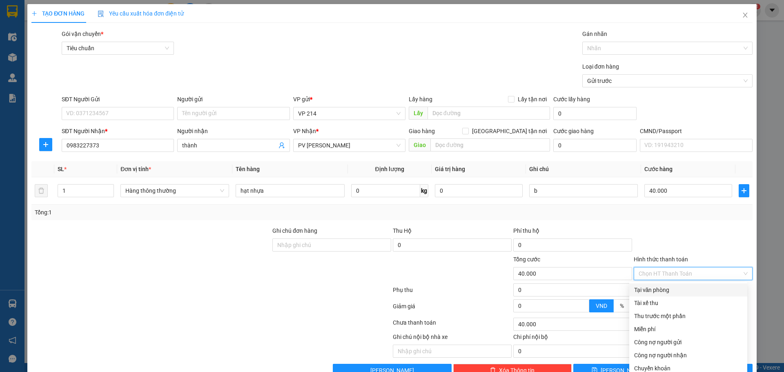
click at [673, 286] on div "Tại văn phòng" at bounding box center [688, 290] width 108 height 9
type input "0"
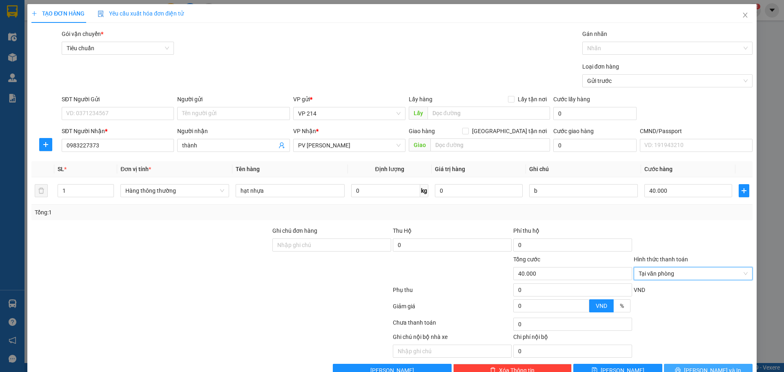
click at [713, 366] on span "[PERSON_NAME] và In" at bounding box center [712, 370] width 57 height 9
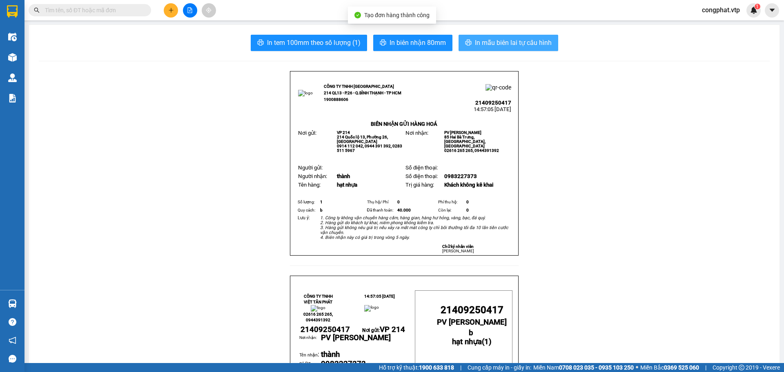
click at [516, 50] on button "In mẫu biên lai tự cấu hình" at bounding box center [509, 43] width 100 height 16
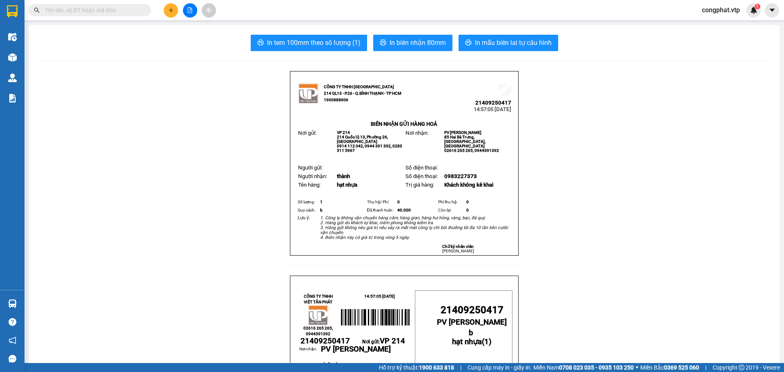
click at [176, 11] on button at bounding box center [171, 10] width 14 height 14
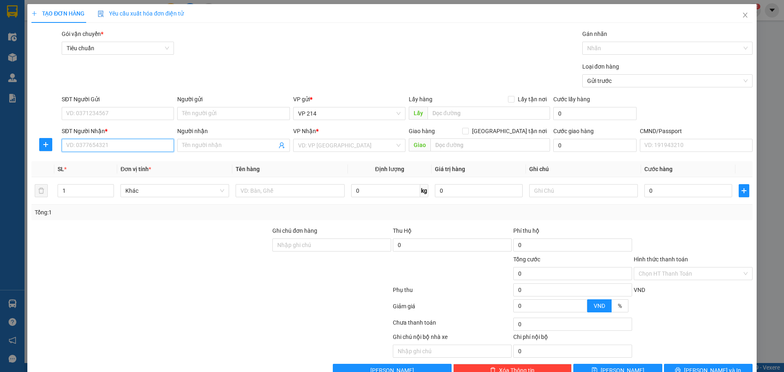
click at [127, 143] on input "SĐT Người Nhận *" at bounding box center [118, 145] width 112 height 13
type input "0965178594"
drag, startPoint x: 100, startPoint y: 164, endPoint x: 123, endPoint y: 163, distance: 23.7
click at [100, 164] on div "0965178594 - nhật/ok" at bounding box center [117, 161] width 102 height 9
type input "nhật/ok"
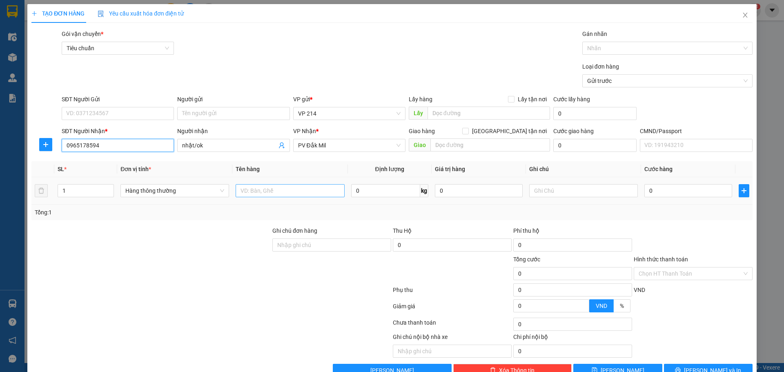
type input "0965178594"
click at [254, 186] on input "text" at bounding box center [290, 190] width 109 height 13
type input "vợt"
click at [565, 189] on input "text" at bounding box center [583, 190] width 109 height 13
type input "t"
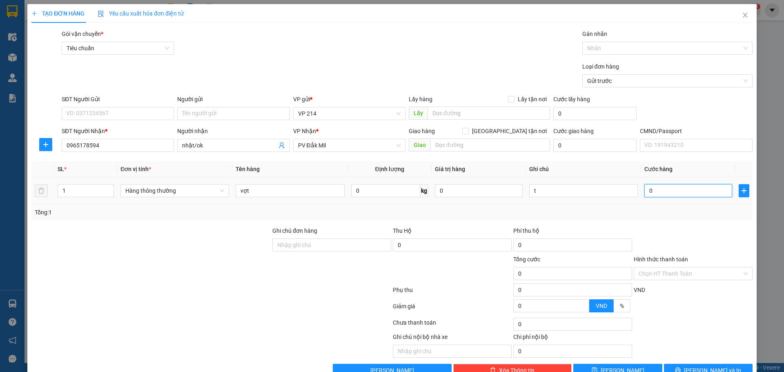
click at [654, 193] on input "0" at bounding box center [689, 190] width 88 height 13
type input "5"
type input "50"
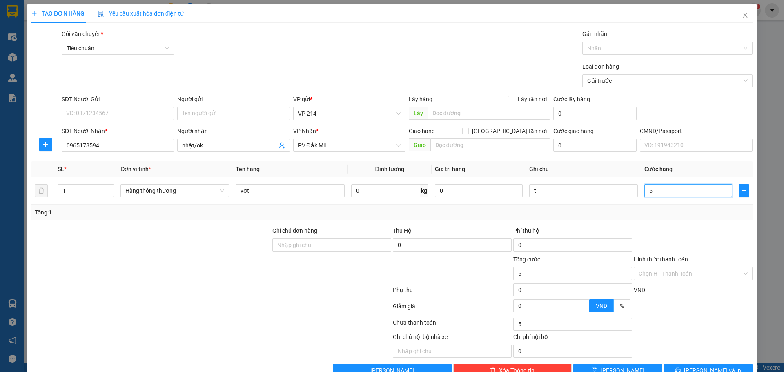
type input "50"
type input "500"
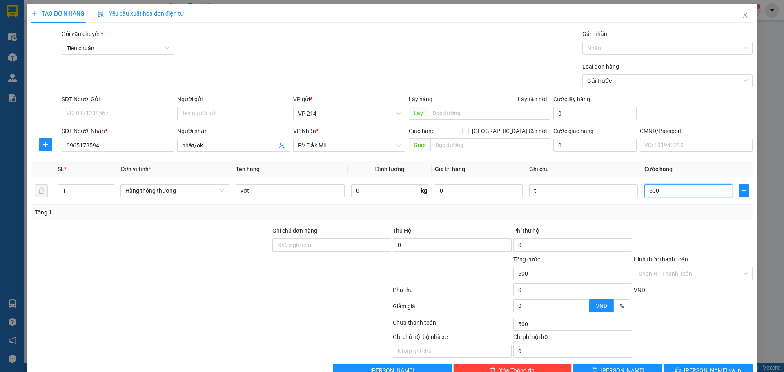
type input "5.000"
type input "50.000"
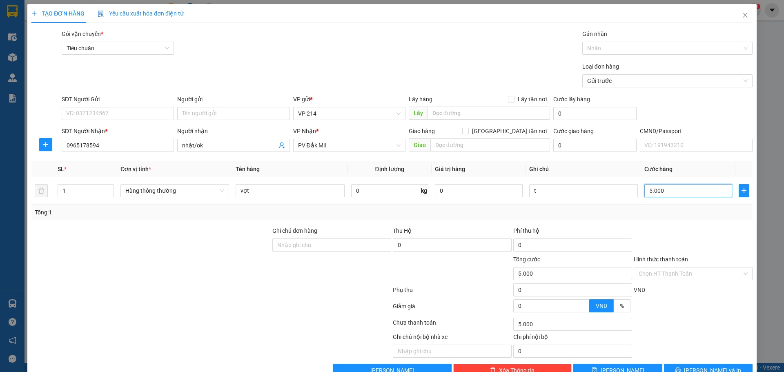
type input "50.000"
click at [452, 145] on input "text" at bounding box center [491, 145] width 120 height 13
type input "ko bao g ãy"
click at [696, 268] on input "Hình thức thanh toán" at bounding box center [690, 274] width 103 height 12
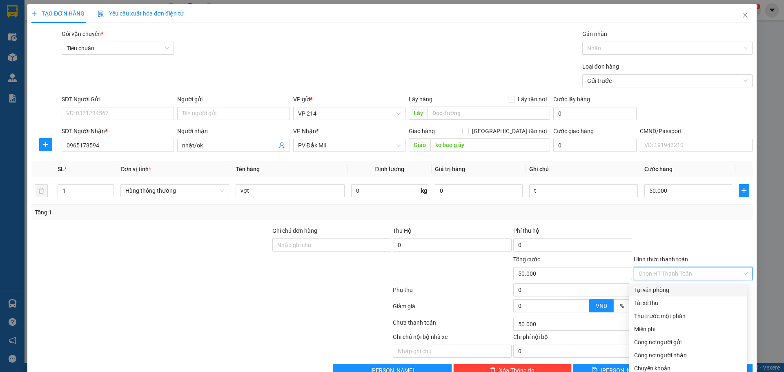
click at [674, 286] on div "Tại văn phòng" at bounding box center [688, 290] width 108 height 9
type input "0"
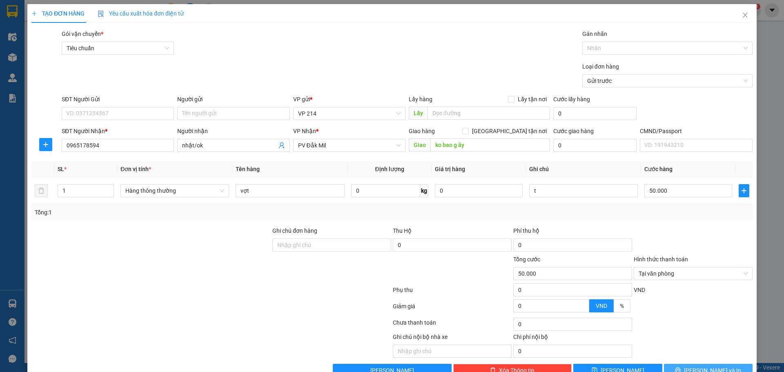
click at [717, 366] on span "[PERSON_NAME] và In" at bounding box center [712, 370] width 57 height 9
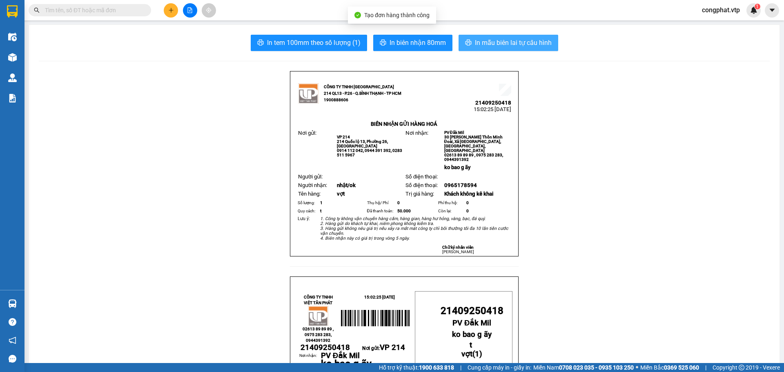
click at [496, 46] on span "In mẫu biên lai tự cấu hình" at bounding box center [513, 43] width 77 height 10
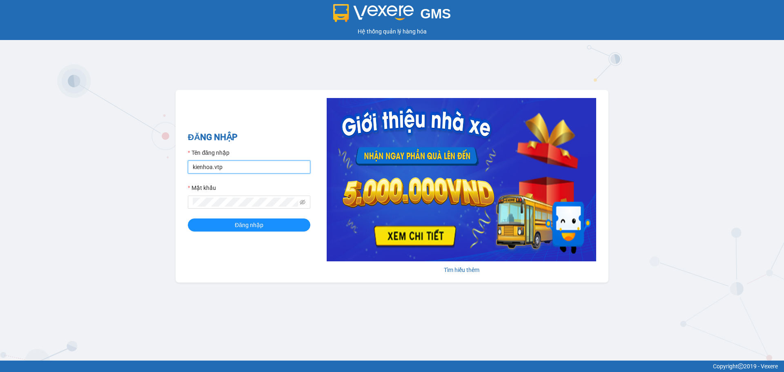
drag, startPoint x: 234, startPoint y: 171, endPoint x: 0, endPoint y: 227, distance: 240.3
click at [0, 240] on div "GMS Hệ thống quản lý hàng hóa ĐĂNG NHẬP Tên đăng nhập kienhoa.vtp Mật khẩu Đăng…" at bounding box center [392, 180] width 784 height 361
type input "congphat.vtp"
click at [0, 252] on div "GMS Hệ thống quản lý hàng hóa ĐĂNG NHẬP Tên đăng nhập congphat.vtp Mật khẩu Đăn…" at bounding box center [392, 180] width 784 height 361
click at [188, 219] on button "Đăng nhập" at bounding box center [249, 225] width 123 height 13
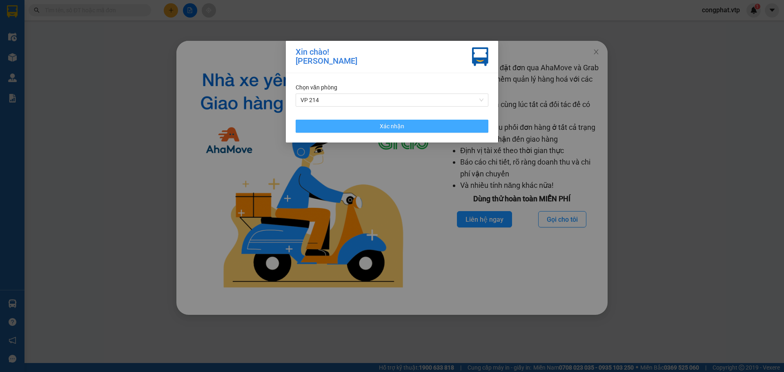
click at [424, 125] on button "Xác nhận" at bounding box center [392, 126] width 193 height 13
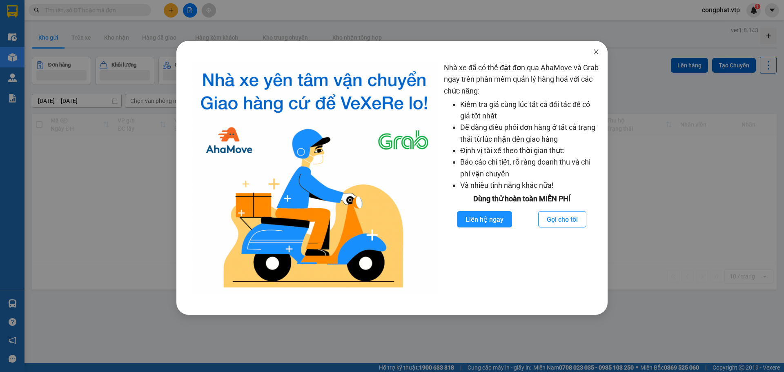
click at [601, 48] on span "Close" at bounding box center [596, 52] width 23 height 23
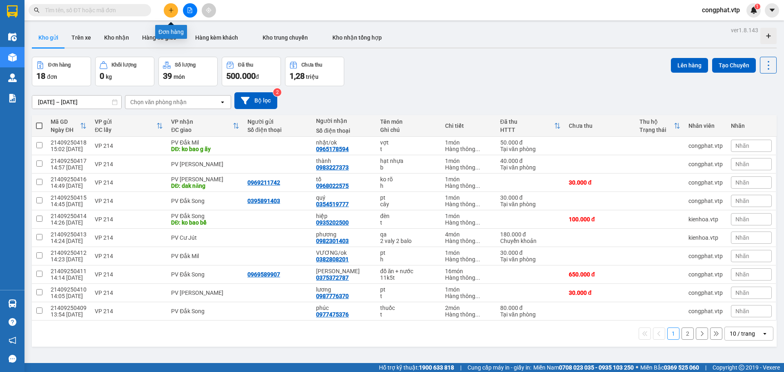
click at [174, 4] on button at bounding box center [171, 10] width 14 height 14
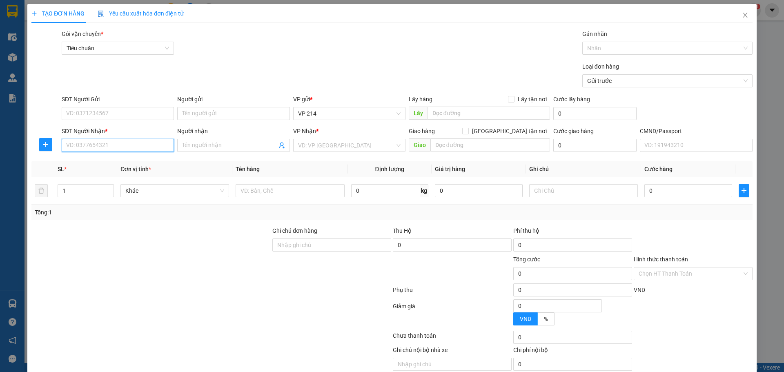
click at [147, 151] on input "SĐT Người Nhận *" at bounding box center [118, 145] width 112 height 13
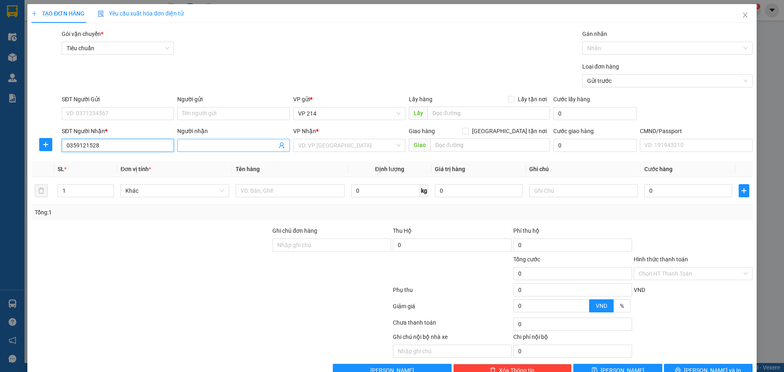
type input "0359121528"
click at [209, 151] on span at bounding box center [233, 145] width 112 height 13
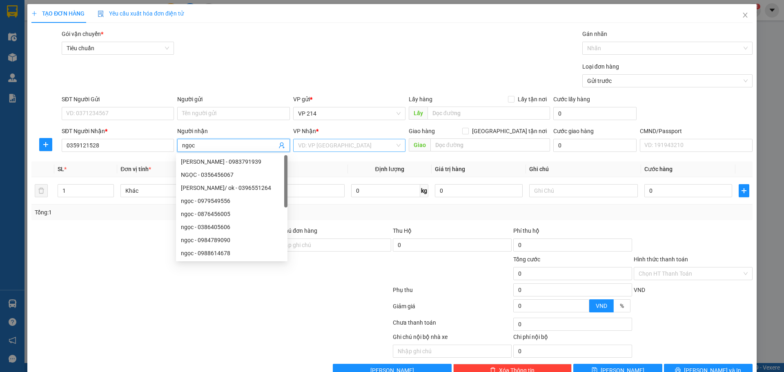
type input "ngọc"
click at [348, 146] on input "search" at bounding box center [346, 145] width 97 height 12
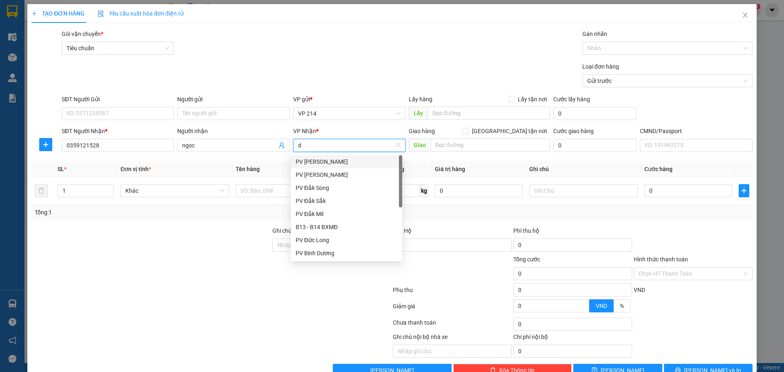
type input "dm"
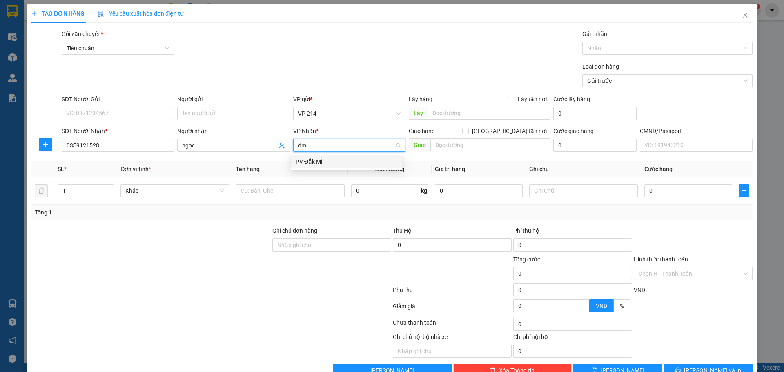
click at [344, 163] on div "PV Đắk Mil" at bounding box center [347, 161] width 102 height 9
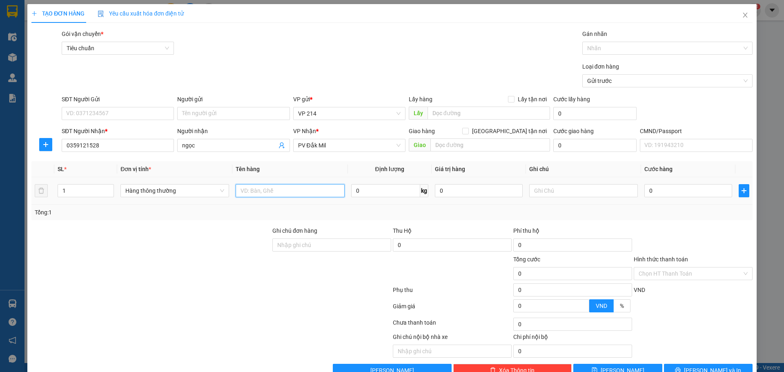
click at [285, 189] on input "text" at bounding box center [290, 190] width 109 height 13
type input "sơn"
click at [577, 193] on input "text" at bounding box center [583, 190] width 109 height 13
type input "t"
click at [659, 196] on input "0" at bounding box center [689, 190] width 88 height 13
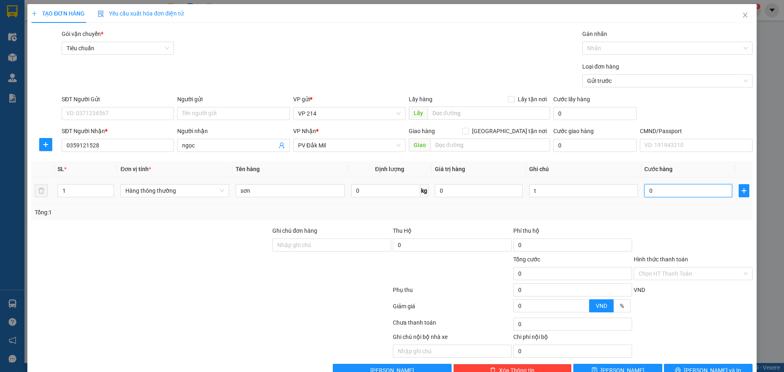
type input "3"
type input "30"
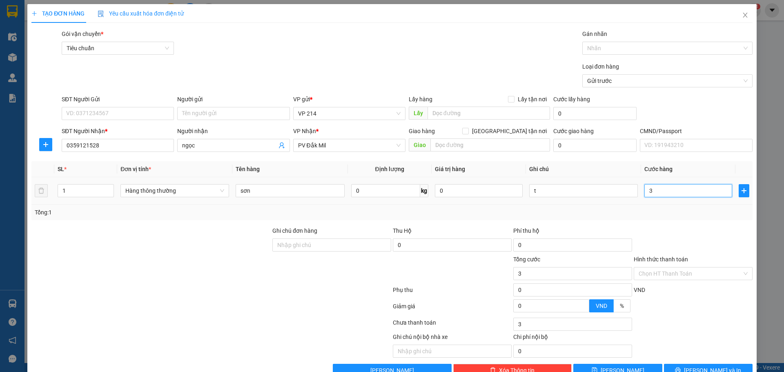
type input "30"
type input "300"
type input "3.000"
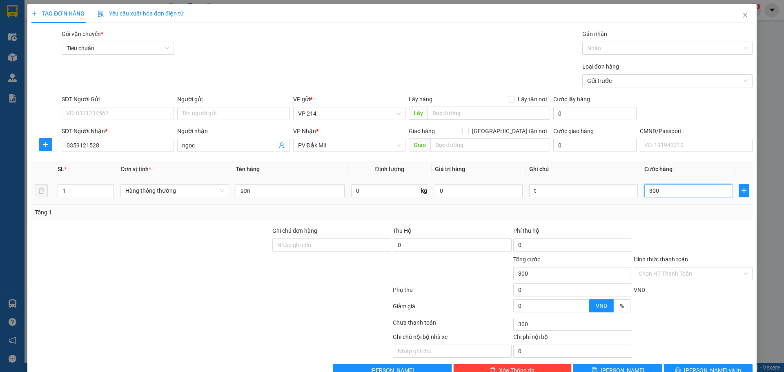
type input "3.000"
type input "30.000"
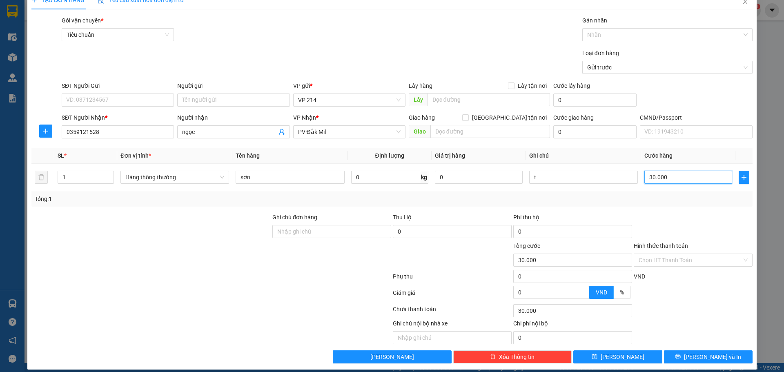
scroll to position [21, 0]
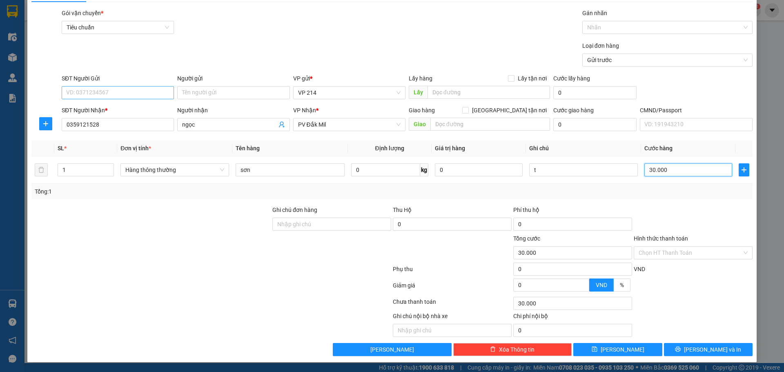
type input "30.000"
click at [110, 92] on input "SĐT Người Gửi" at bounding box center [118, 92] width 112 height 13
type input "0776666335"
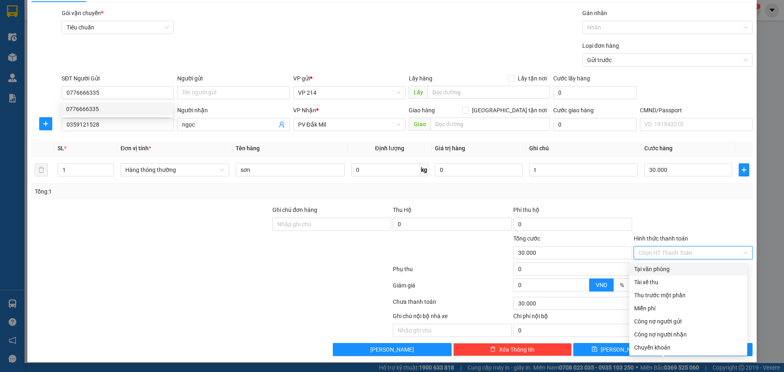
drag, startPoint x: 699, startPoint y: 255, endPoint x: 194, endPoint y: 118, distance: 523.8
click at [200, 121] on div "Transit Pickup Surcharge Ids Transit Deliver Surcharge Ids Transit Deliver Surc…" at bounding box center [392, 183] width 722 height 348
click at [223, 87] on input "Người gửi" at bounding box center [233, 92] width 112 height 13
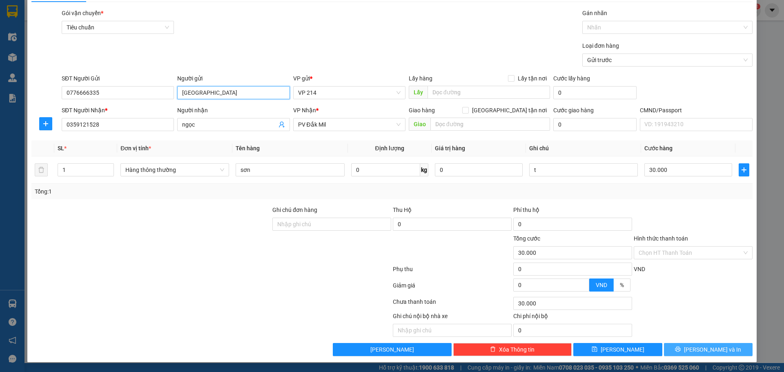
type input "sao việt"
click at [717, 351] on span "[PERSON_NAME] và In" at bounding box center [712, 349] width 57 height 9
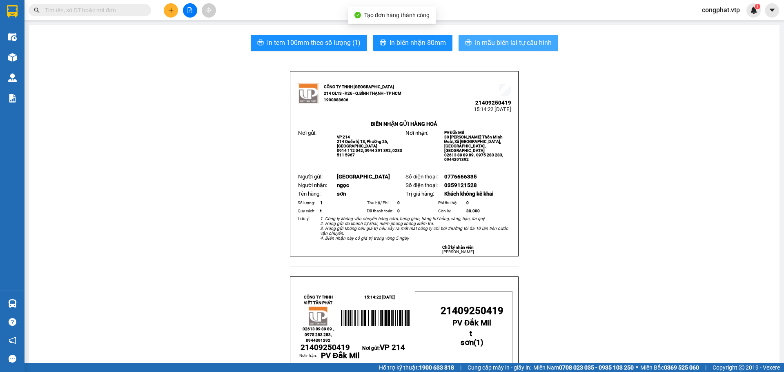
click at [509, 50] on button "In mẫu biên lai tự cấu hình" at bounding box center [509, 43] width 100 height 16
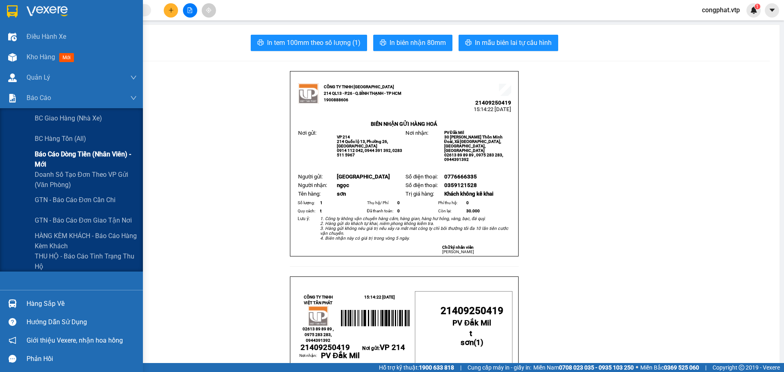
click at [62, 159] on span "Báo cáo dòng tiền (nhân viên) - mới" at bounding box center [86, 159] width 102 height 20
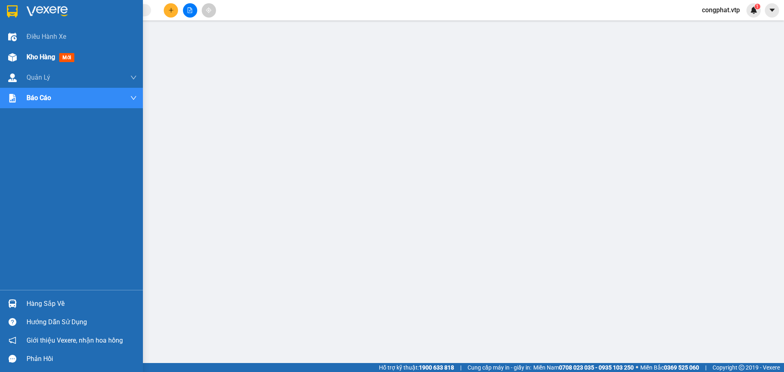
click at [36, 64] on div "Kho hàng mới" at bounding box center [82, 57] width 110 height 20
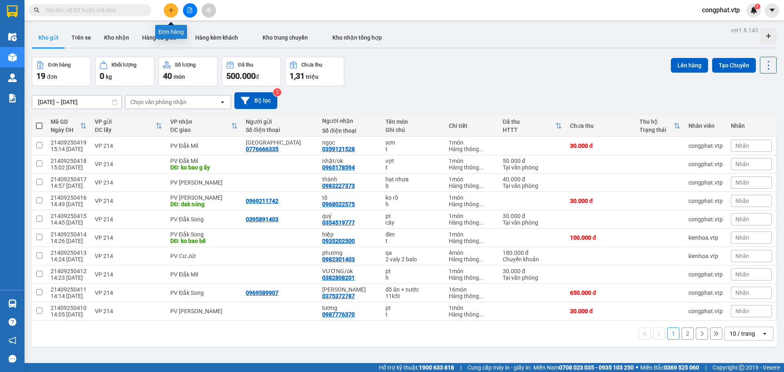
click at [179, 9] on div at bounding box center [189, 10] width 61 height 14
click at [175, 9] on button at bounding box center [171, 10] width 14 height 14
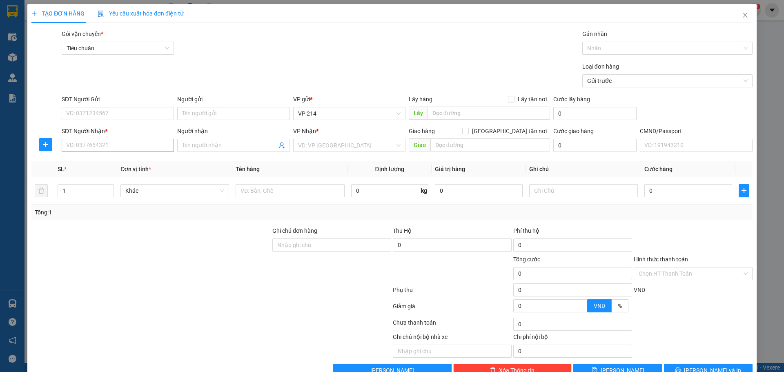
drag, startPoint x: 94, startPoint y: 153, endPoint x: 96, endPoint y: 146, distance: 7.5
click at [95, 150] on div "SĐT Người Nhận * VD: 0377654321" at bounding box center [118, 141] width 112 height 29
click at [96, 146] on input "SĐT Người Nhận *" at bounding box center [118, 145] width 112 height 13
paste input "0333359109"
type input "0333359109"
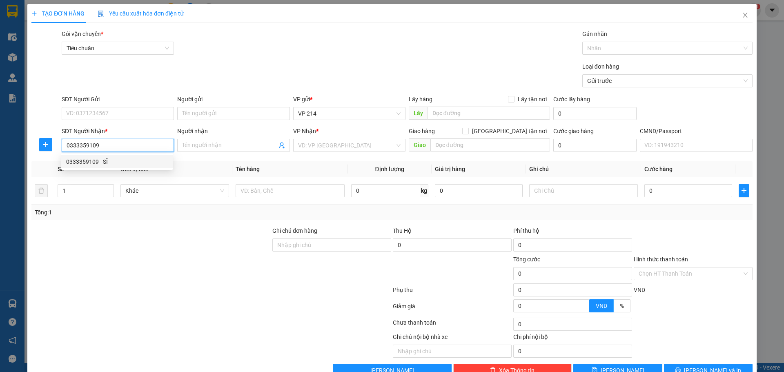
click at [136, 162] on div "0333359109 - SĨ" at bounding box center [117, 161] width 102 height 9
type input "SĨ"
type input "0333359109"
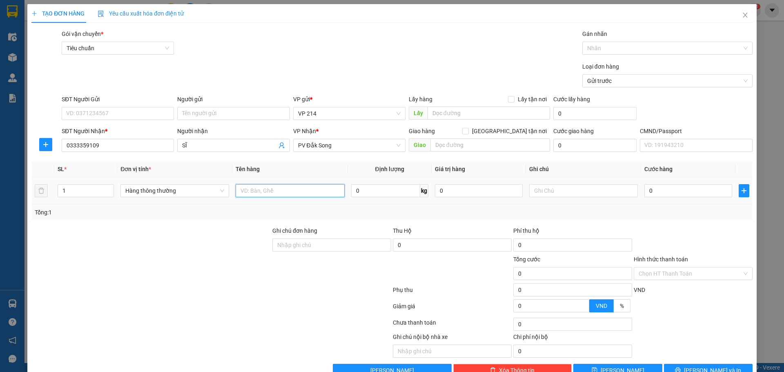
click at [287, 194] on input "text" at bounding box center [290, 190] width 109 height 13
type input "baba"
click at [490, 137] on div "Giao hàng Giao tận nơi" at bounding box center [479, 133] width 141 height 12
click at [489, 140] on input "text" at bounding box center [491, 145] width 120 height 13
type input "chết ko thường"
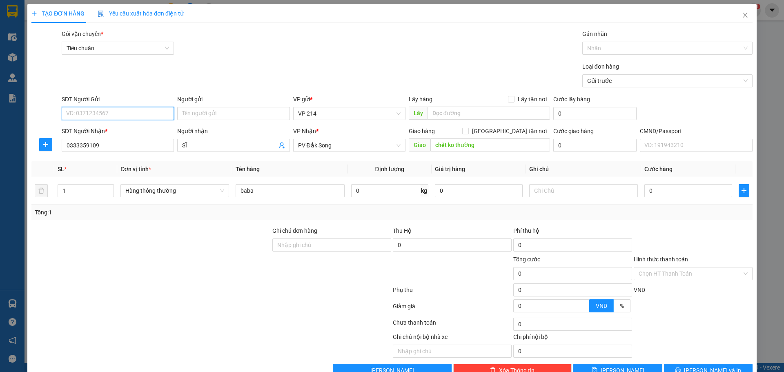
click at [105, 112] on input "SĐT Người Gửi" at bounding box center [118, 113] width 112 height 13
type input "0778789365"
click at [588, 188] on input "text" at bounding box center [583, 190] width 109 height 13
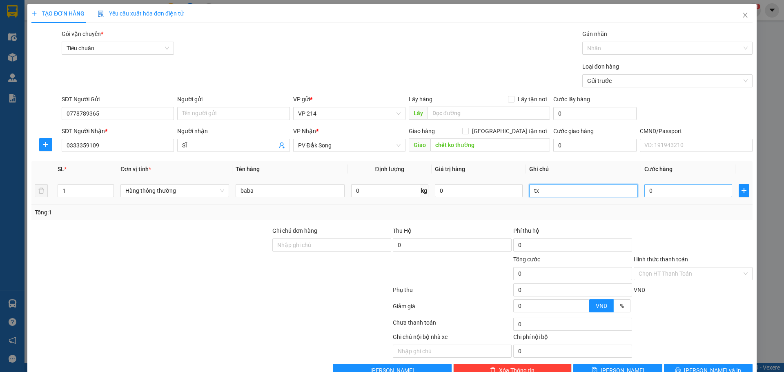
type input "tx"
click at [693, 196] on input "0" at bounding box center [689, 190] width 88 height 13
type input "4"
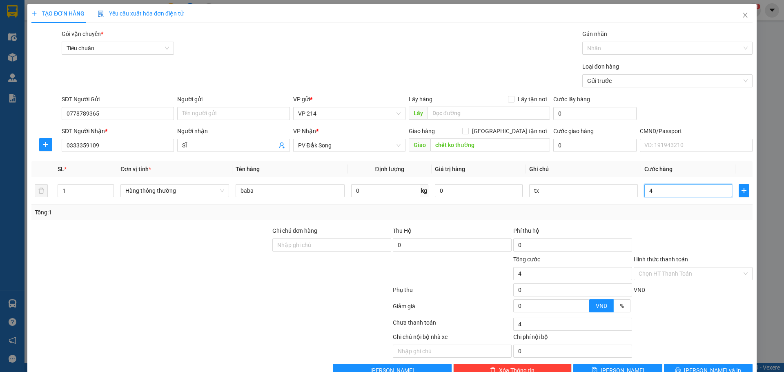
type input "40"
type input "400"
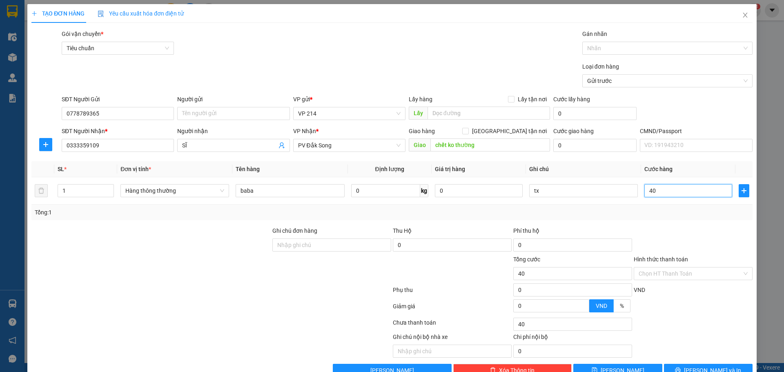
type input "400"
type input "4.000"
type input "40.000"
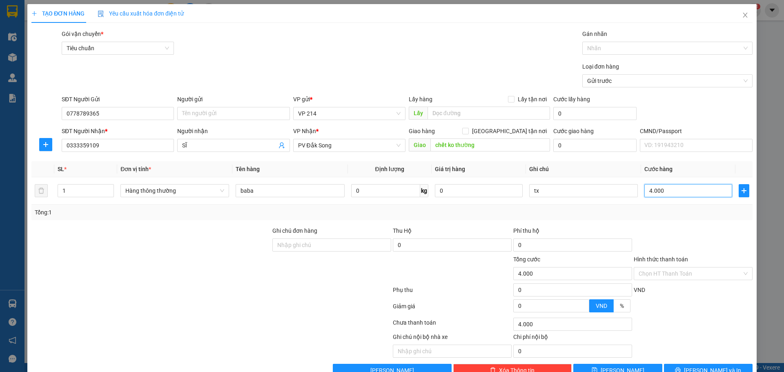
type input "40.000"
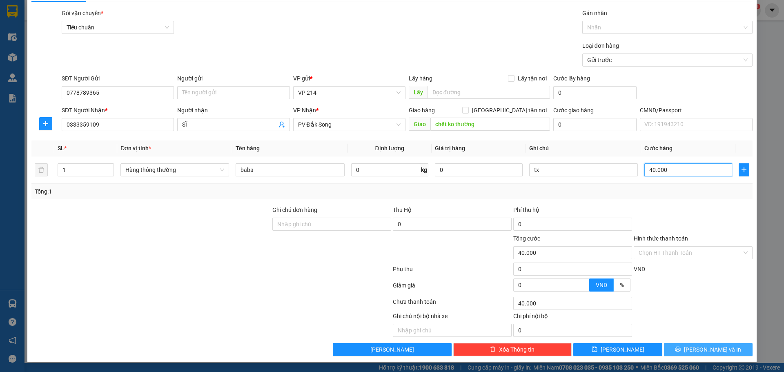
type input "40.000"
click at [744, 345] on button "[PERSON_NAME] và In" at bounding box center [708, 349] width 89 height 13
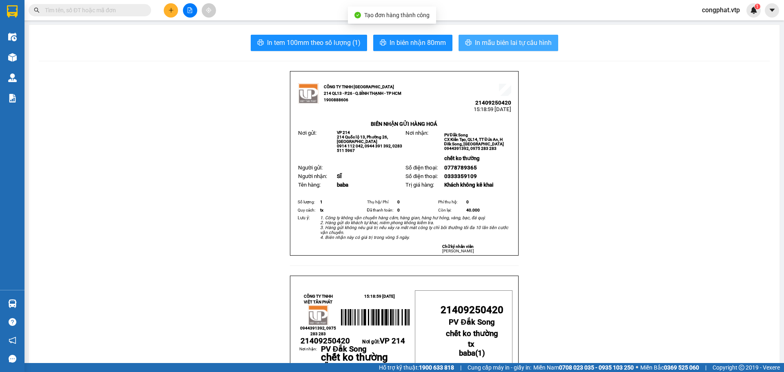
click at [528, 43] on span "In mẫu biên lai tự cấu hình" at bounding box center [513, 43] width 77 height 10
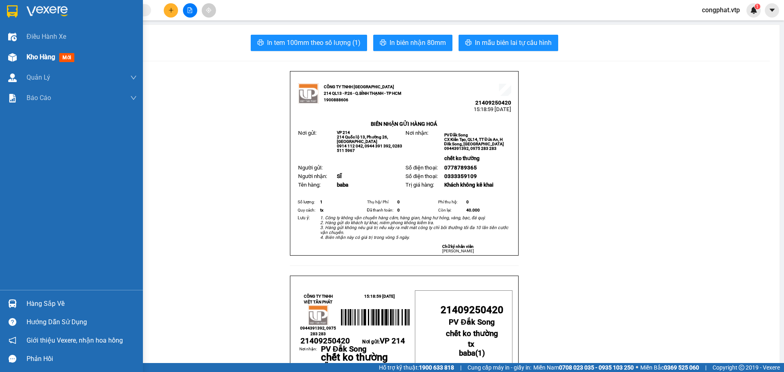
click at [11, 54] on img at bounding box center [12, 57] width 9 height 9
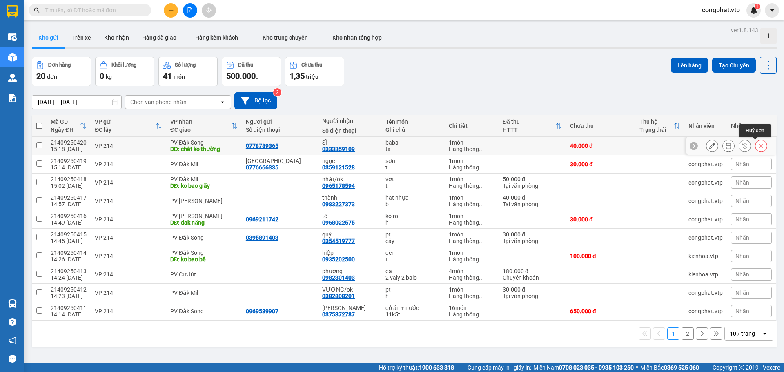
click at [759, 145] on icon at bounding box center [762, 146] width 6 height 6
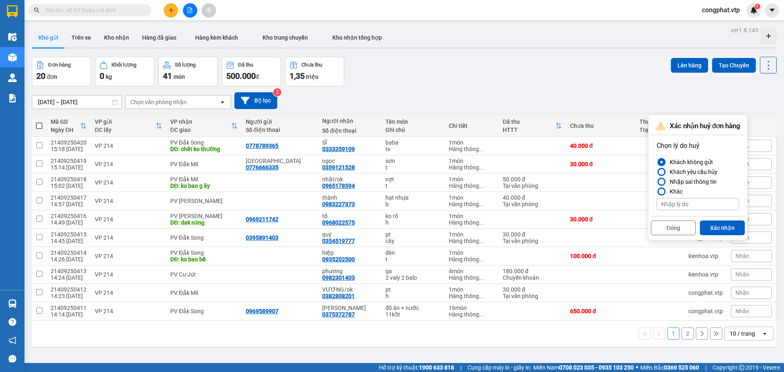
click at [685, 169] on div "Khách yêu cầu hủy" at bounding box center [692, 172] width 51 height 10
click at [657, 172] on input "Khách yêu cầu hủy" at bounding box center [657, 172] width 0 height 0
click at [709, 228] on button "Xác nhận" at bounding box center [722, 228] width 45 height 15
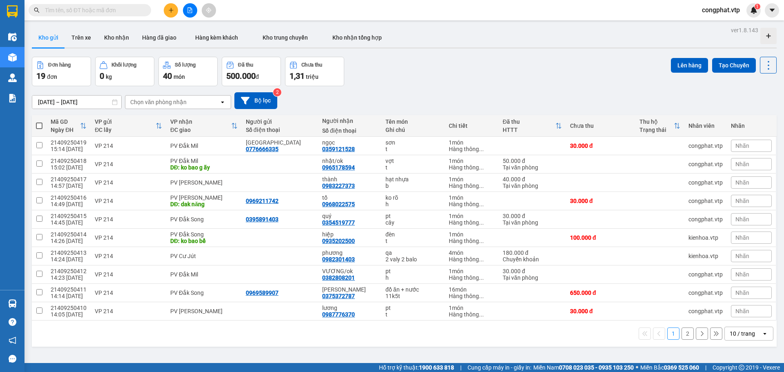
click at [166, 11] on button at bounding box center [171, 10] width 14 height 14
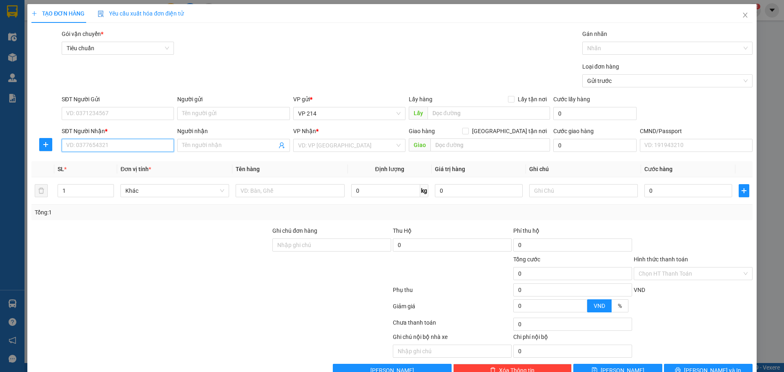
click at [123, 145] on input "SĐT Người Nhận *" at bounding box center [118, 145] width 112 height 13
click at [147, 116] on input "SĐT Người Gửi" at bounding box center [118, 113] width 112 height 13
type input "0978786165"
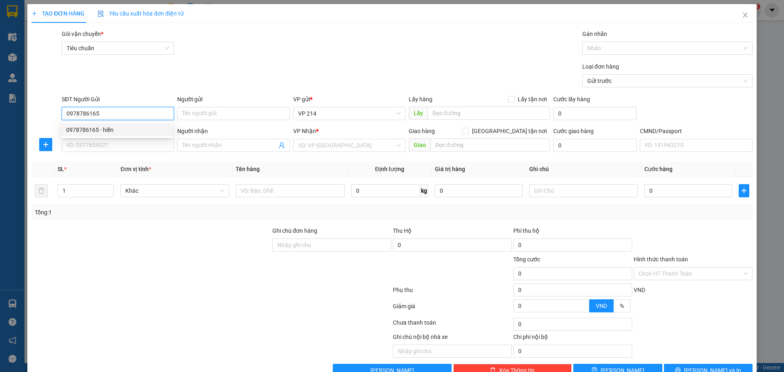
click at [127, 134] on div "0978786165 - hiền" at bounding box center [117, 129] width 102 height 9
type input "hiền"
type input "0905802879"
type input "mến"
type input "0978786165"
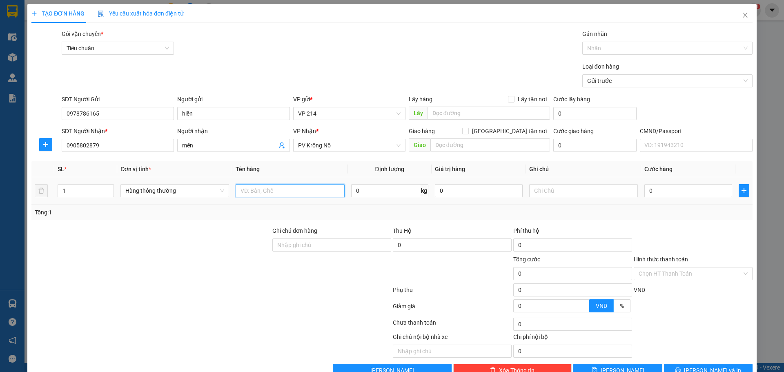
drag, startPoint x: 265, startPoint y: 197, endPoint x: 269, endPoint y: 199, distance: 4.2
click at [269, 199] on td at bounding box center [289, 190] width 115 height 27
type input "thuốc"
click at [549, 192] on input "text" at bounding box center [583, 190] width 109 height 13
drag, startPoint x: 580, startPoint y: 190, endPoint x: 222, endPoint y: 236, distance: 360.4
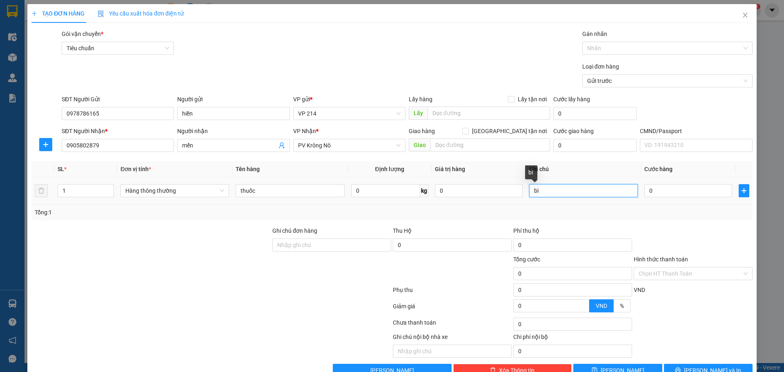
click at [239, 236] on div "Transit Pickup Surcharge Ids Transit Deliver Surcharge Ids Transit Deliver Surc…" at bounding box center [392, 203] width 722 height 348
type input "túi"
click at [652, 186] on input "0" at bounding box center [689, 190] width 88 height 13
type input "4"
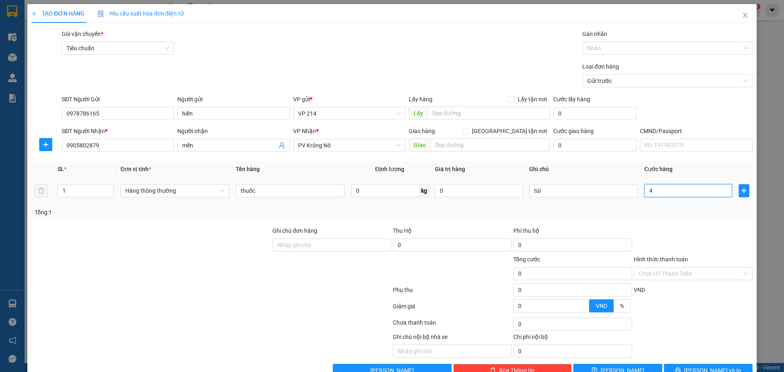
type input "4"
type input "40"
type input "400"
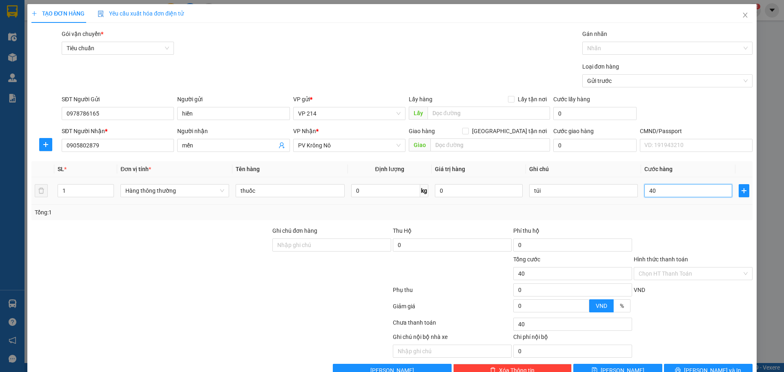
type input "400"
type input "4.000"
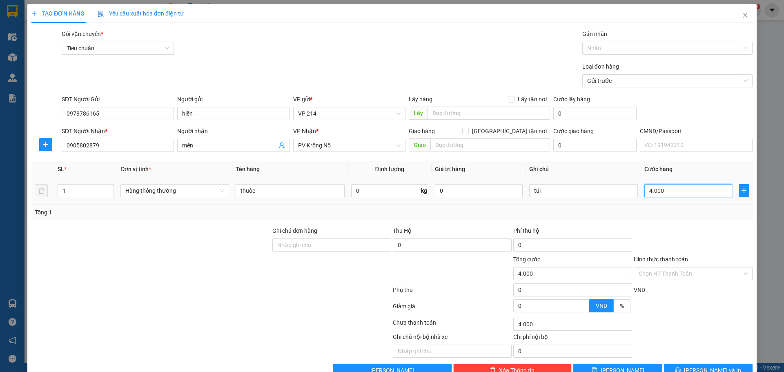
type input "40.000"
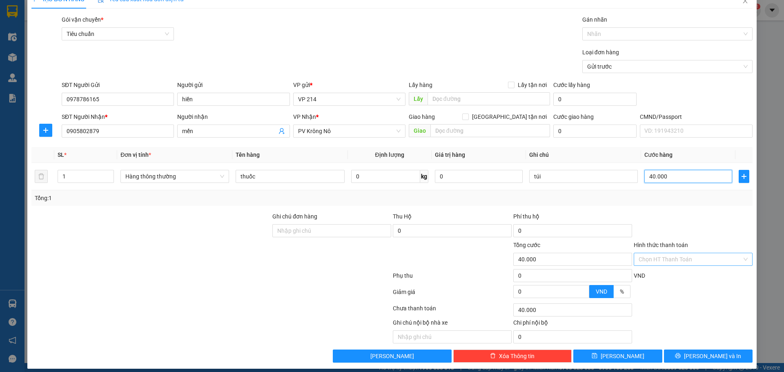
scroll to position [21, 0]
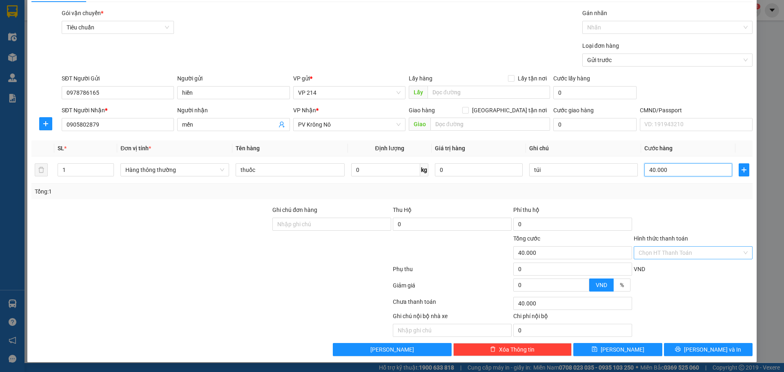
type input "40.000"
click at [714, 254] on input "Hình thức thanh toán" at bounding box center [690, 253] width 103 height 12
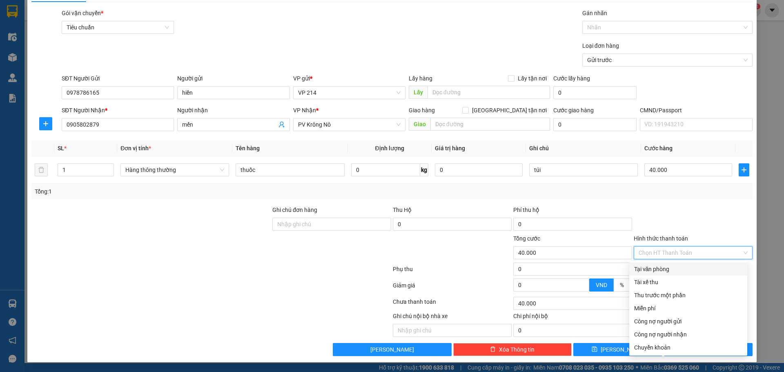
click at [694, 271] on div "Tại văn phòng" at bounding box center [688, 269] width 108 height 9
type input "0"
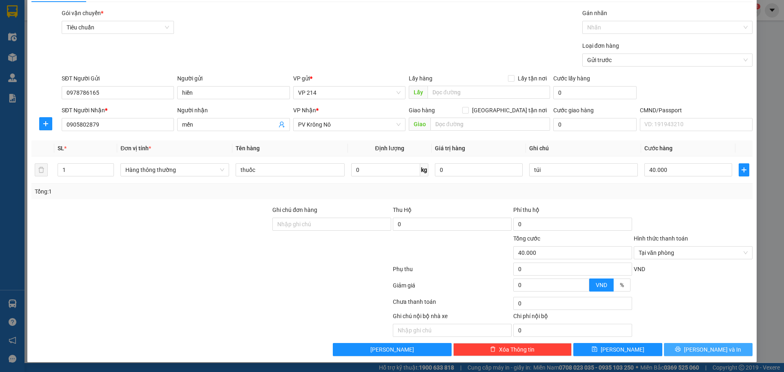
click at [704, 351] on span "[PERSON_NAME] và In" at bounding box center [712, 349] width 57 height 9
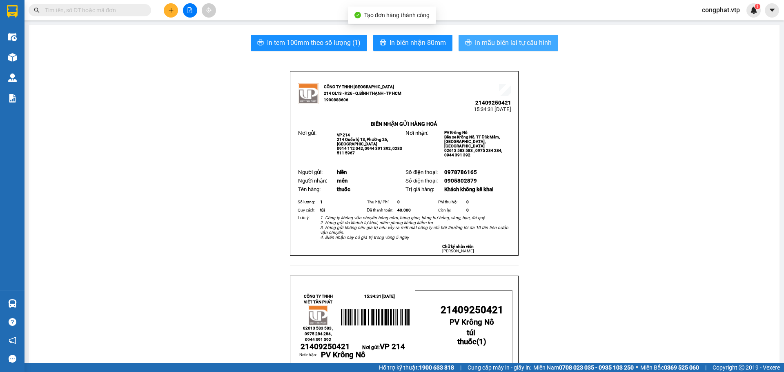
click at [534, 37] on button "In mẫu biên lai tự cấu hình" at bounding box center [509, 43] width 100 height 16
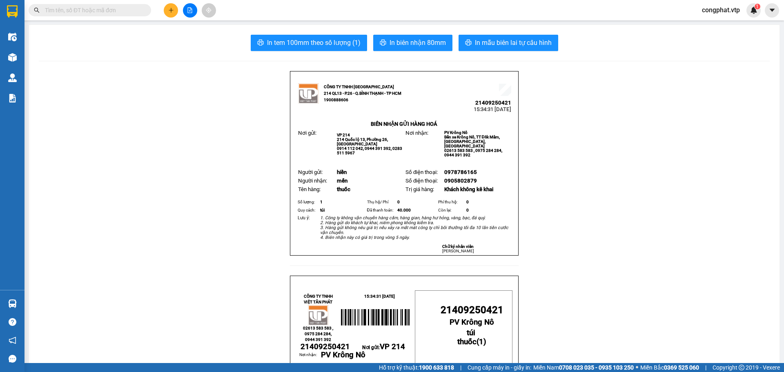
click at [169, 11] on icon "plus" at bounding box center [171, 10] width 6 height 6
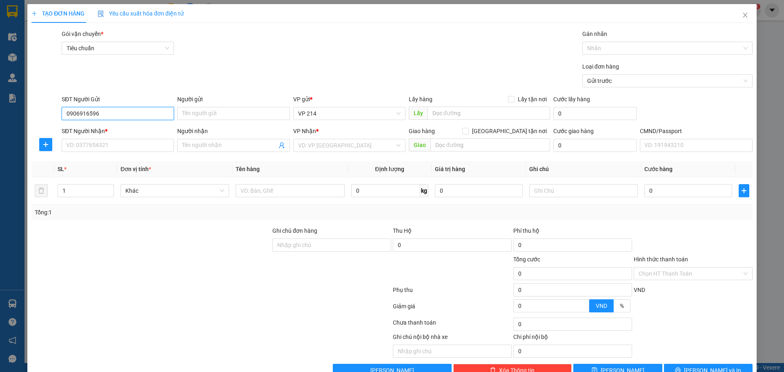
type input "0906916596"
click at [109, 154] on div "SĐT Người Nhận * VD: 0377654321" at bounding box center [118, 141] width 112 height 29
click at [117, 145] on input "SĐT Người Nhận *" at bounding box center [118, 145] width 112 height 13
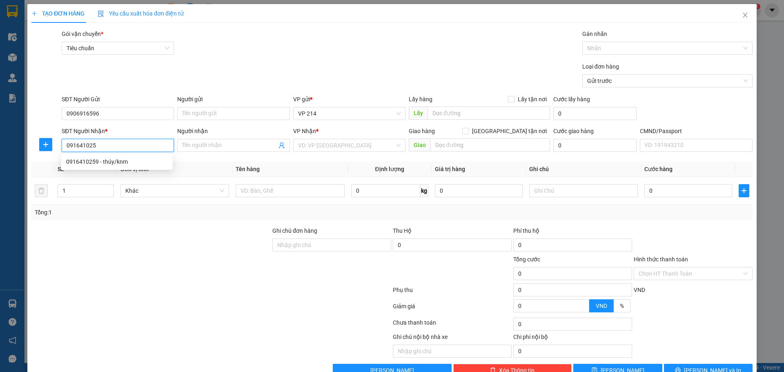
type input "0916410259"
click at [129, 160] on div "0916410259 - thúy/knm" at bounding box center [117, 161] width 102 height 9
type input "thúy/knm"
type input "0916410259"
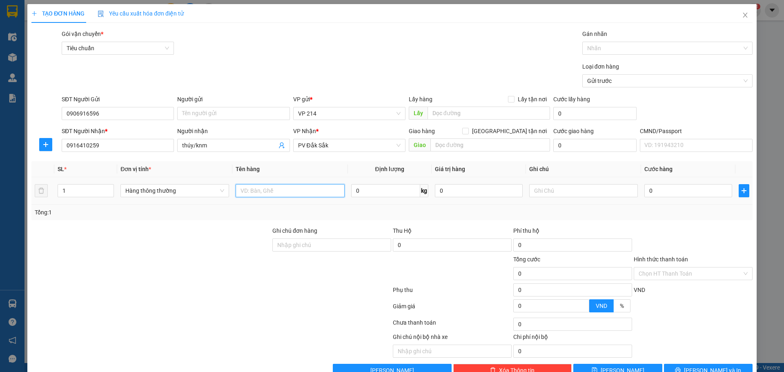
click at [280, 190] on input "text" at bounding box center [290, 190] width 109 height 13
type input "vải"
click at [542, 192] on input "text" at bounding box center [583, 190] width 109 height 13
type input "c"
click at [673, 189] on input "0" at bounding box center [689, 190] width 88 height 13
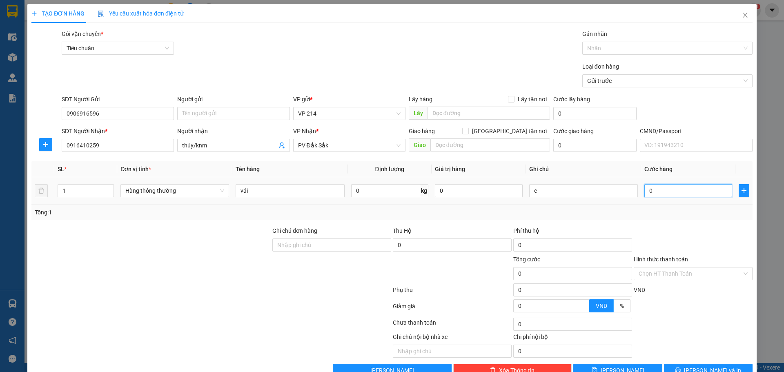
type input "3"
type input "30"
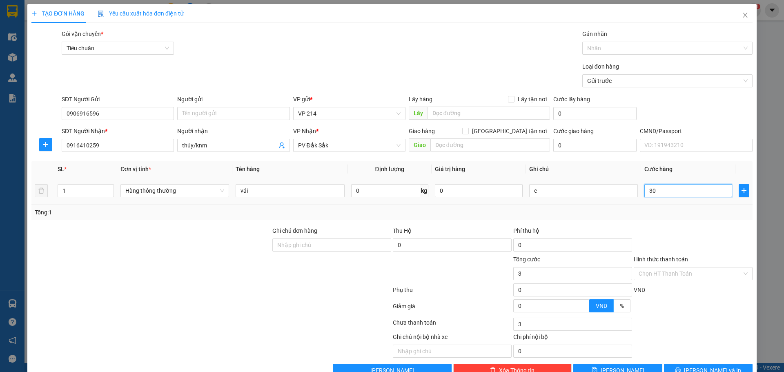
type input "30"
type input "300"
type input "3.000"
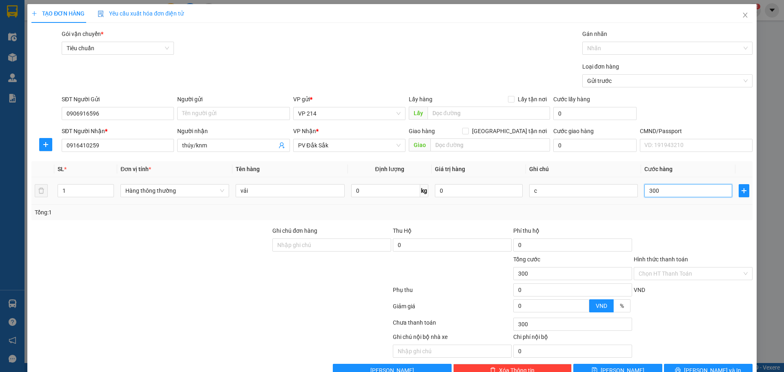
type input "3.000"
type input "30.000"
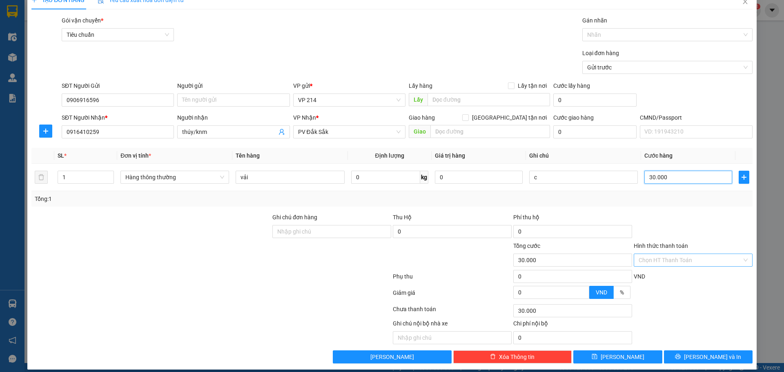
scroll to position [21, 0]
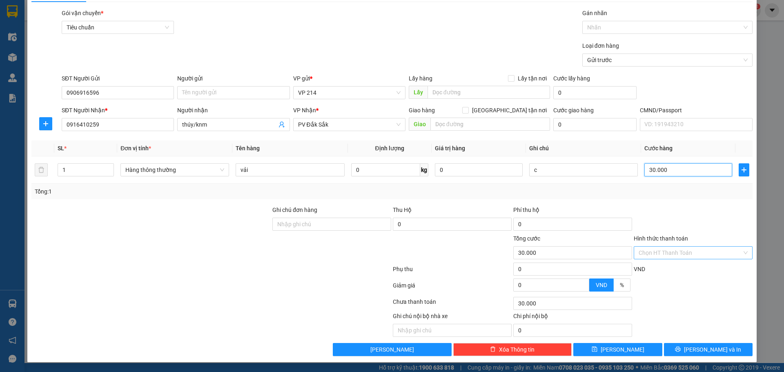
type input "30.000"
click at [681, 251] on input "Hình thức thanh toán" at bounding box center [690, 253] width 103 height 12
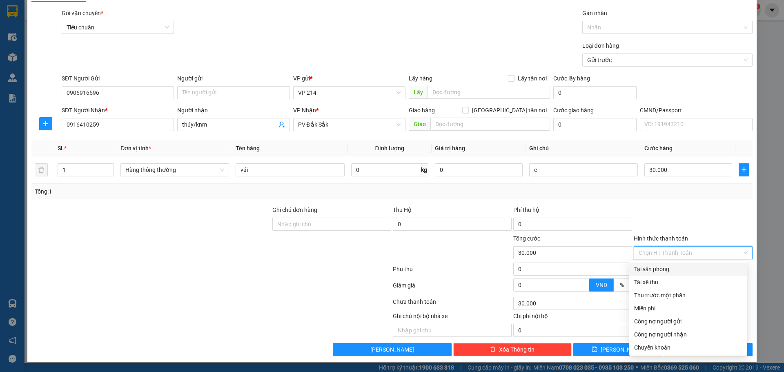
click at [680, 272] on div "Tại văn phòng" at bounding box center [688, 269] width 108 height 9
type input "0"
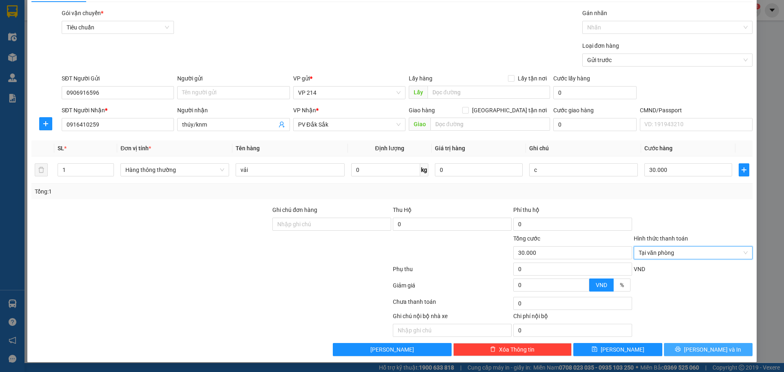
click at [718, 348] on span "[PERSON_NAME] và In" at bounding box center [712, 349] width 57 height 9
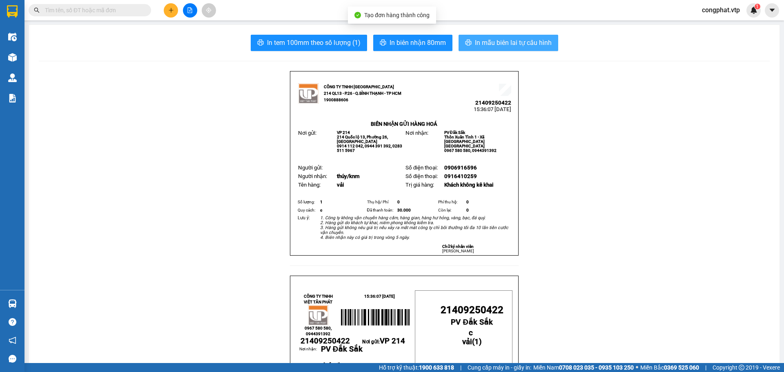
click at [510, 41] on span "In mẫu biên lai tự cấu hình" at bounding box center [513, 43] width 77 height 10
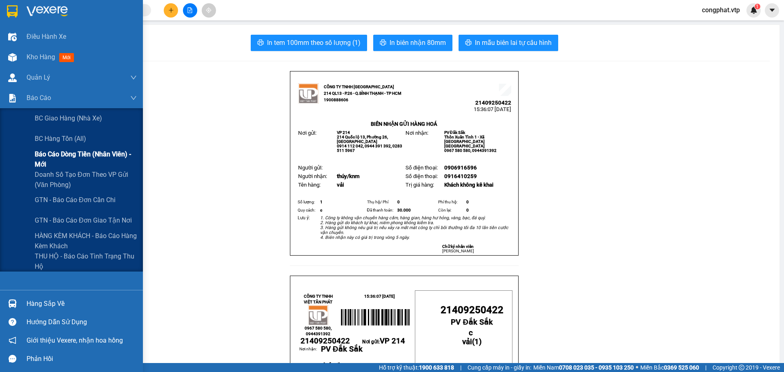
click at [69, 157] on span "Báo cáo dòng tiền (nhân viên) - mới" at bounding box center [86, 159] width 102 height 20
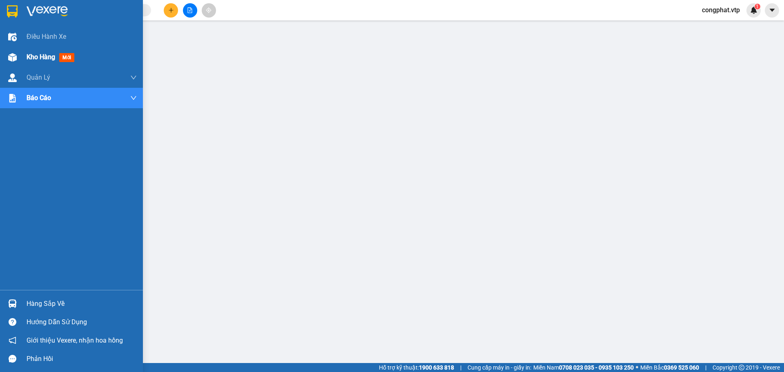
click at [51, 58] on span "Kho hàng" at bounding box center [41, 57] width 29 height 8
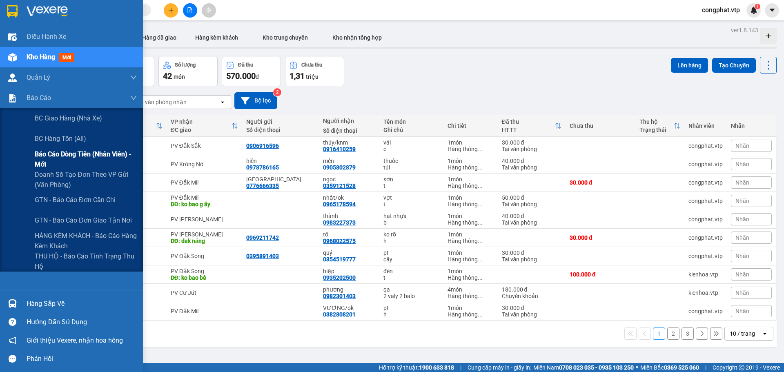
click at [69, 153] on span "Báo cáo dòng tiền (nhân viên) - mới" at bounding box center [86, 159] width 102 height 20
